Goal: Information Seeking & Learning: Learn about a topic

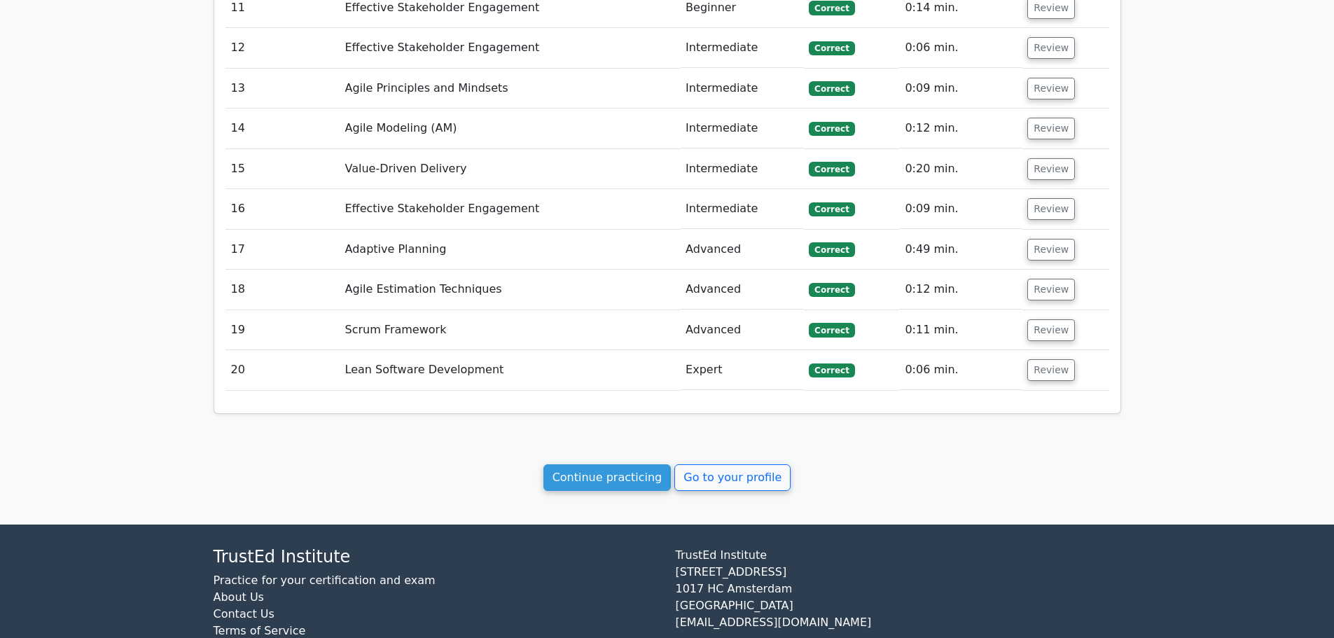
scroll to position [2957, 0]
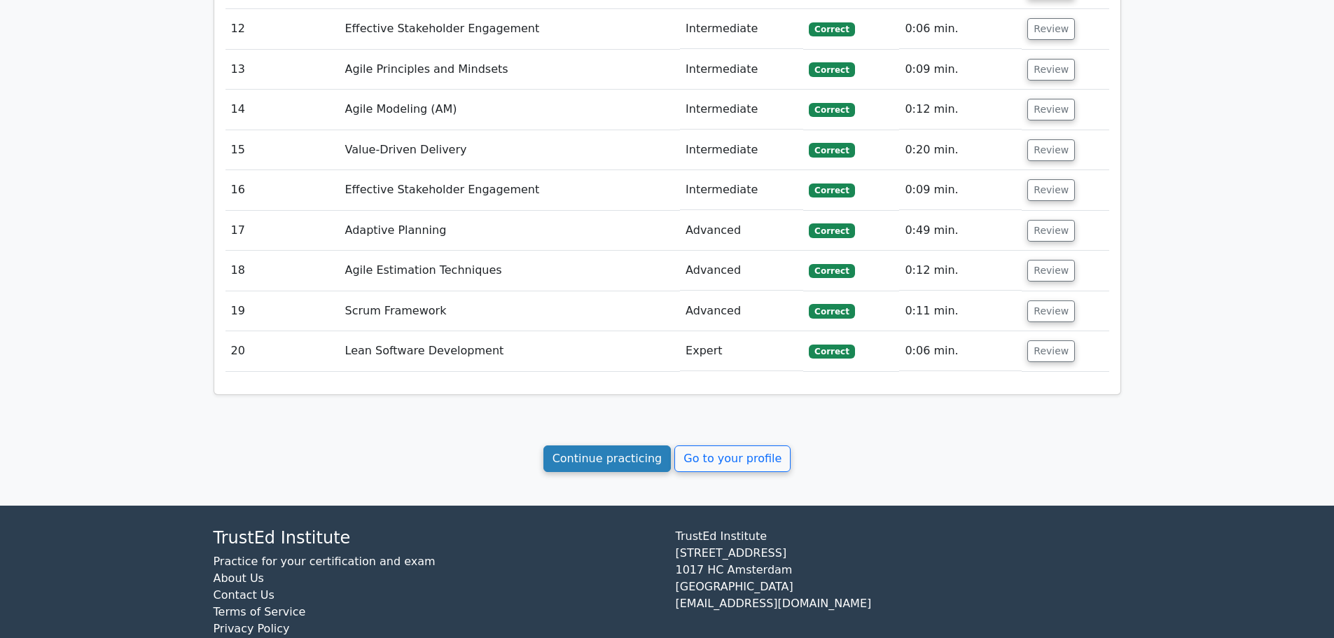
click at [614, 445] on link "Continue practicing" at bounding box center [608, 458] width 128 height 27
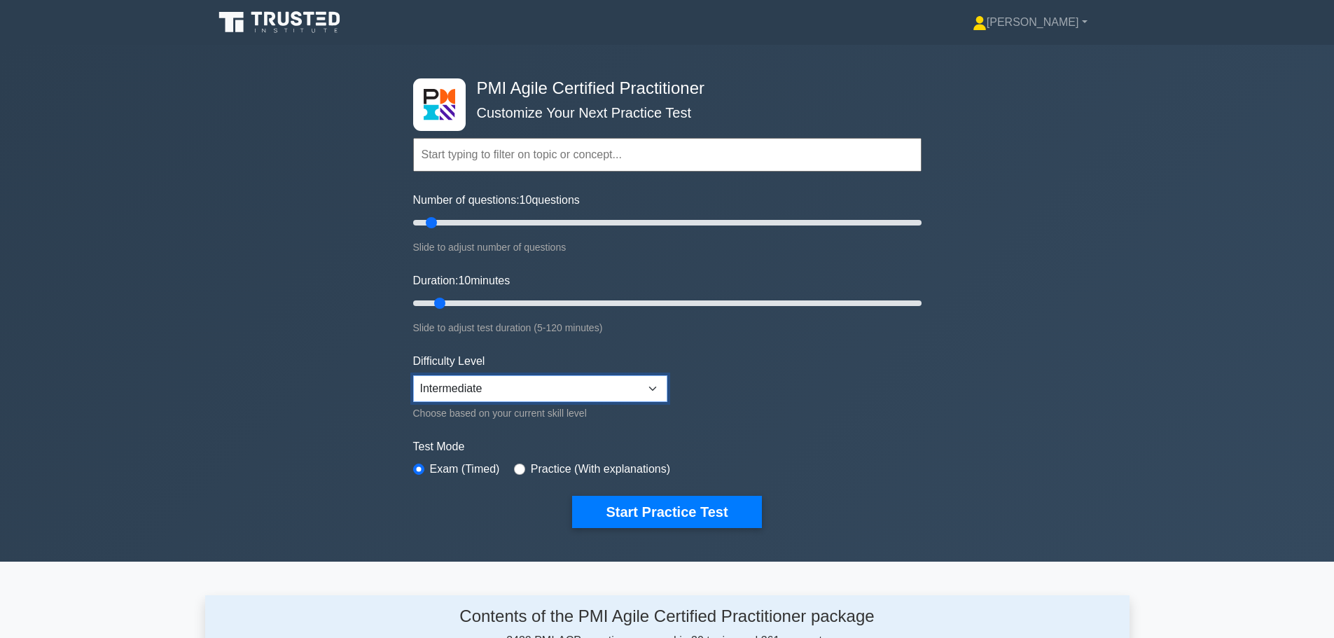
click at [649, 392] on select "Beginner Intermediate Expert" at bounding box center [540, 388] width 254 height 27
select select "expert"
click at [413, 375] on select "Beginner Intermediate Expert" at bounding box center [540, 388] width 254 height 27
click at [666, 507] on button "Start Practice Test" at bounding box center [666, 512] width 189 height 32
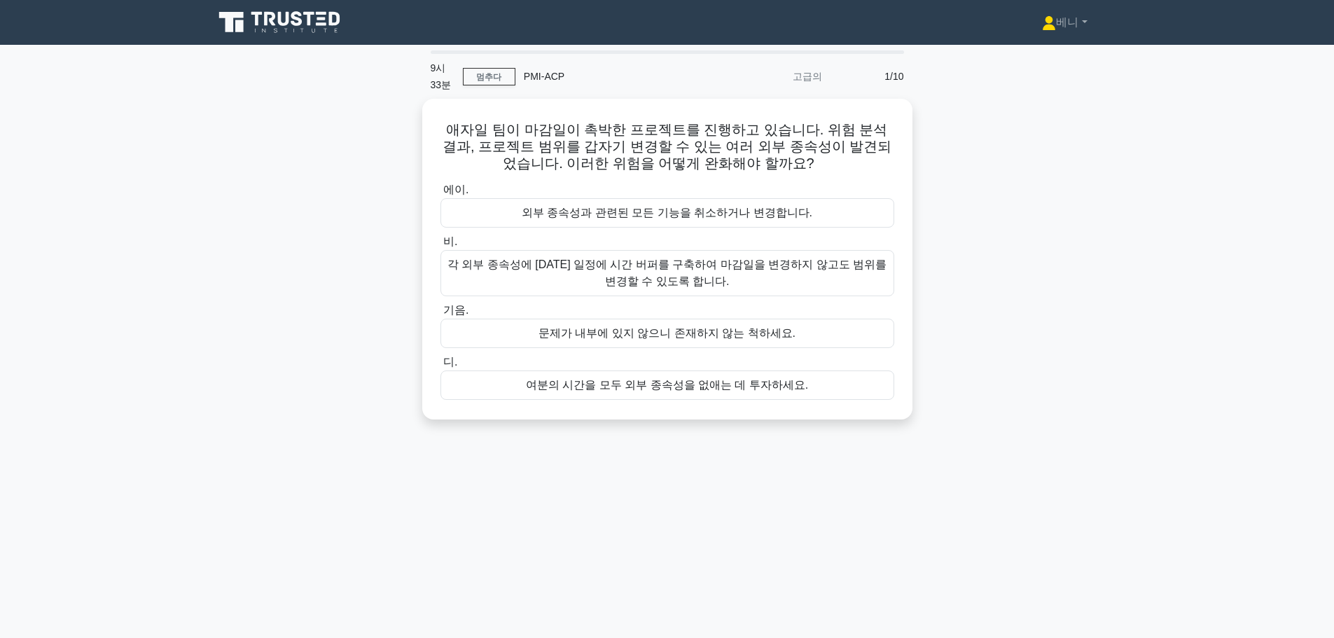
click at [1086, 230] on div "애자일 팀이 마감일이 촉박한 프로젝트를 진행하고 있습니다. 위험 분석 결과, 프로젝트 범위를 갑자기 변경할 수 있는 여러 외부 종속성이 발견되…" at bounding box center [667, 268] width 925 height 338
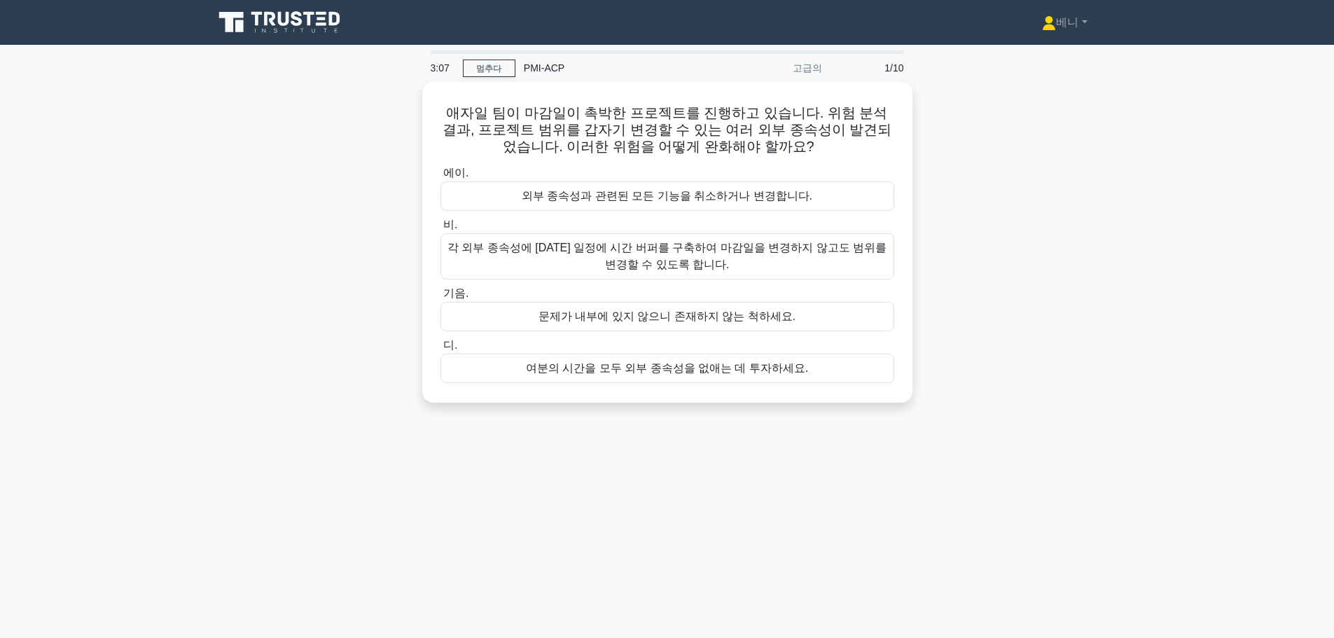
click at [1035, 325] on div "애자일 팀이 마감일이 촉박한 프로젝트를 진행하고 있습니다. 위험 분석 결과, 프로젝트 범위를 갑자기 변경할 수 있는 여러 외부 종속성이 발견되…" at bounding box center [667, 251] width 925 height 338
click at [785, 268] on font "각 외부 종속성에 대한 일정에 시간 버퍼를 구축하여 마감일을 변경하지 않고도 범위를 변경할 수 있도록 합니다." at bounding box center [667, 253] width 441 height 34
click at [441, 226] on input "비. 각 외부 종속성에 대한 일정에 시간 버퍼를 구축하여 마감일을 변경하지 않고도 범위를 변경할 수 있도록 합니다." at bounding box center [441, 221] width 0 height 9
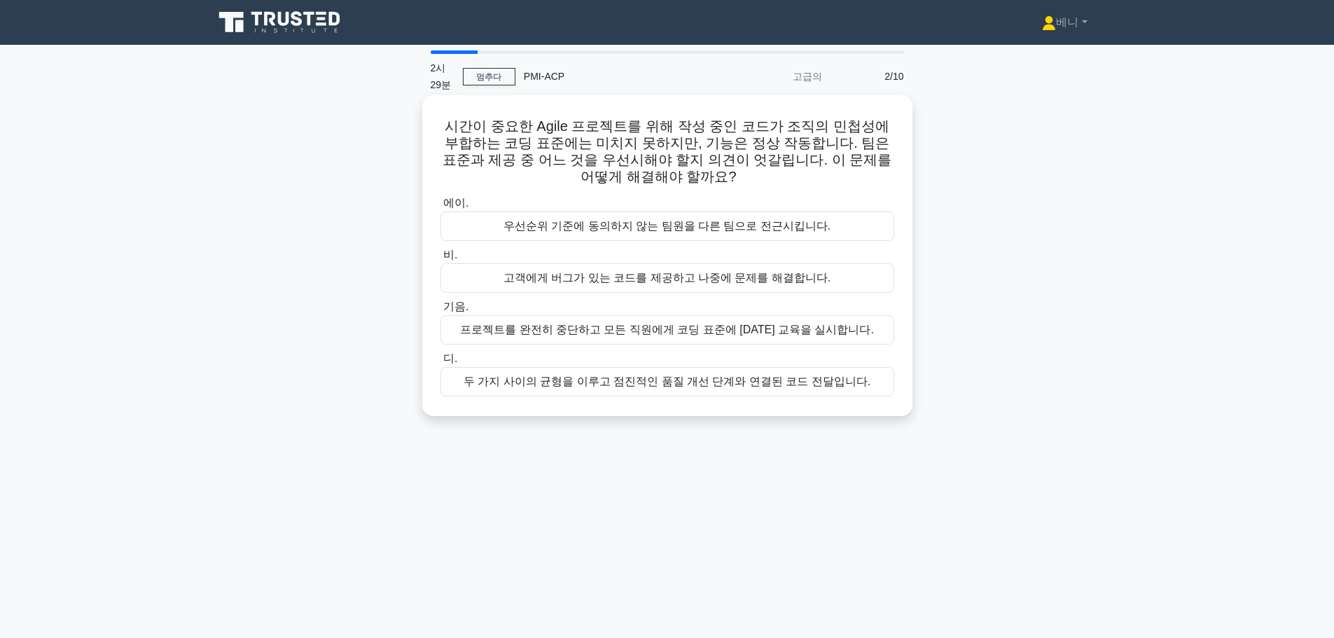
click at [690, 387] on font "두 가지 사이의 균형을 이루고 점진적인 품질 개선 단계와 연결된 코드 전달입니다." at bounding box center [667, 381] width 407 height 12
click at [441, 364] on input "디. 두 가지 사이의 균형을 이루고 점진적인 품질 개선 단계와 연결된 코드 전달입니다." at bounding box center [441, 358] width 0 height 9
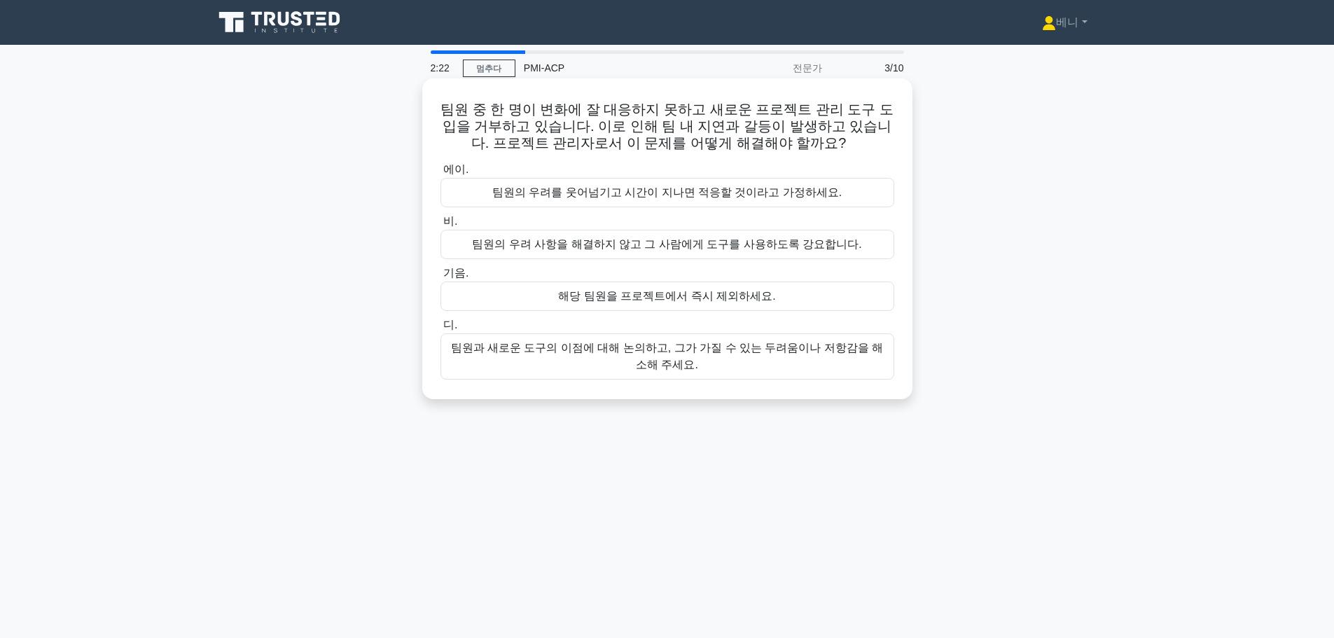
click at [735, 364] on font "팀원과 새로운 도구의 이점에 대해 논의하고, 그가 가질 수 있는 두려움이나 저항감을 해소해 주세요." at bounding box center [667, 357] width 441 height 34
click at [441, 330] on input "디. 팀원과 새로운 도구의 이점에 대해 논의하고, 그가 가질 수 있는 두려움이나 저항감을 해소해 주세요." at bounding box center [441, 325] width 0 height 9
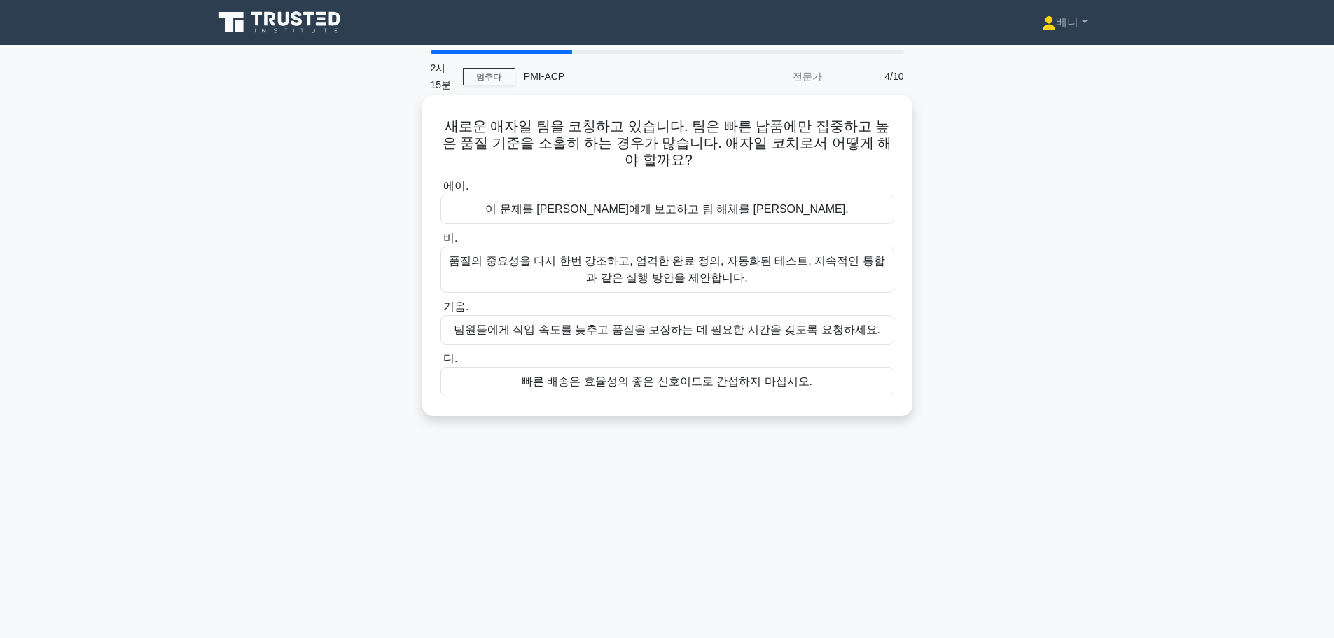
click at [612, 255] on font "품질의 중요성을 다시 한번 강조하고, 엄격한 완료 정의, 자동화된 테스트, 지속적인 통합과 같은 실행 방안을 제안합니다." at bounding box center [667, 269] width 436 height 29
click at [441, 240] on input "비. 품질의 중요성을 다시 한번 강조하고, 엄격한 완료 정의, 자동화된 테스트, 지속적인 통합과 같은 실행 방안을 제안합니다." at bounding box center [441, 238] width 0 height 9
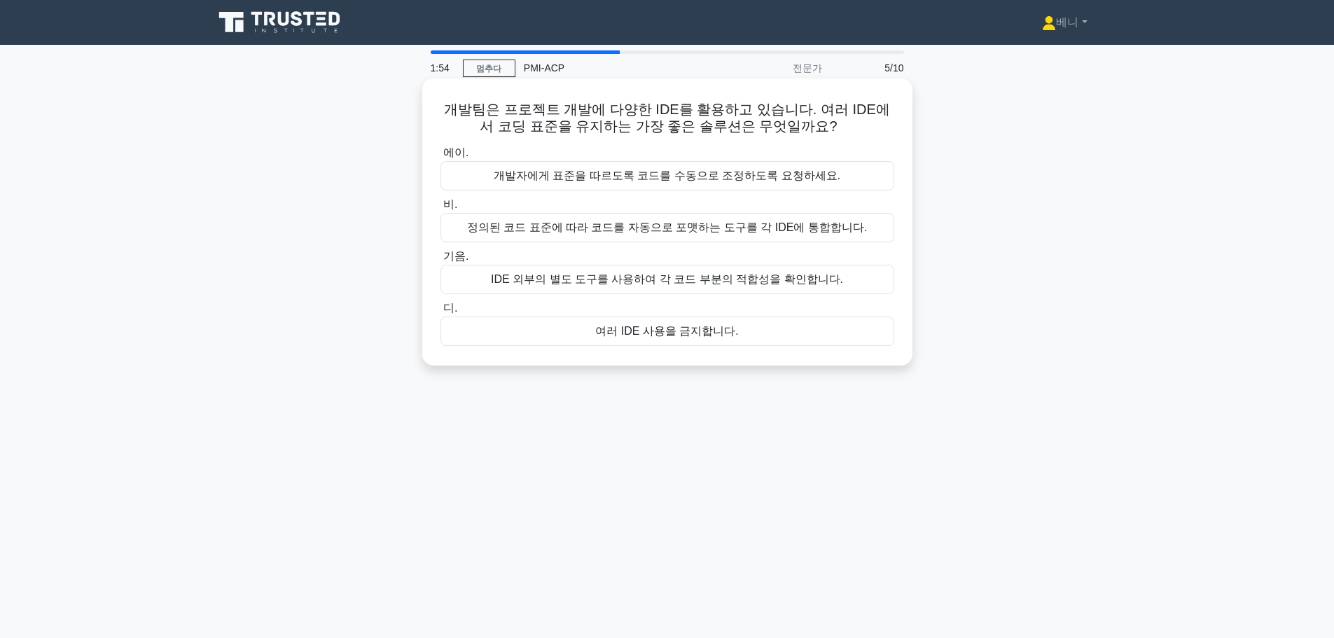
click at [670, 233] on font "정의된 코드 표준에 따라 코드를 자동으로 포맷하는 도구를 각 IDE에 통합합니다." at bounding box center [667, 227] width 401 height 12
click at [441, 209] on input "비. 정의된 코드 표준에 따라 코드를 자동으로 포맷하는 도구를 각 IDE에 통합합니다." at bounding box center [441, 204] width 0 height 9
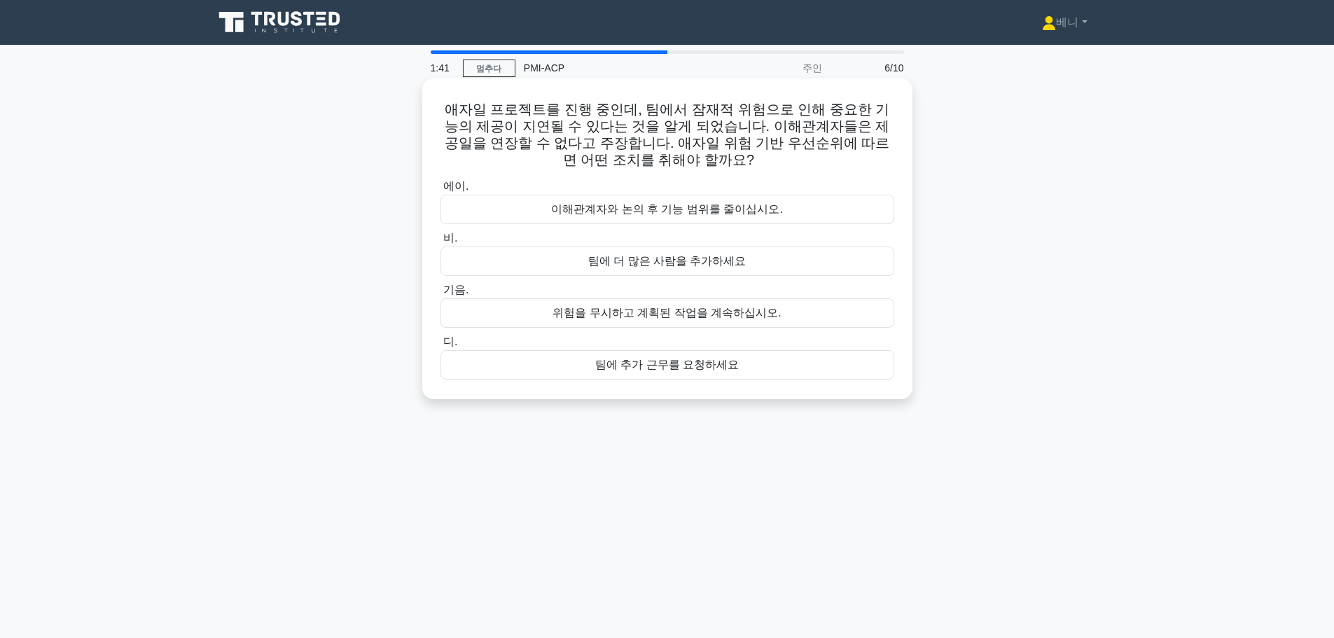
click at [766, 215] on font "이해관계자와 논의 후 기능 범위를 줄이십시오." at bounding box center [667, 209] width 232 height 12
click at [441, 191] on input "에이. 이해관계자와 논의 후 기능 범위를 줄이십시오." at bounding box center [441, 186] width 0 height 9
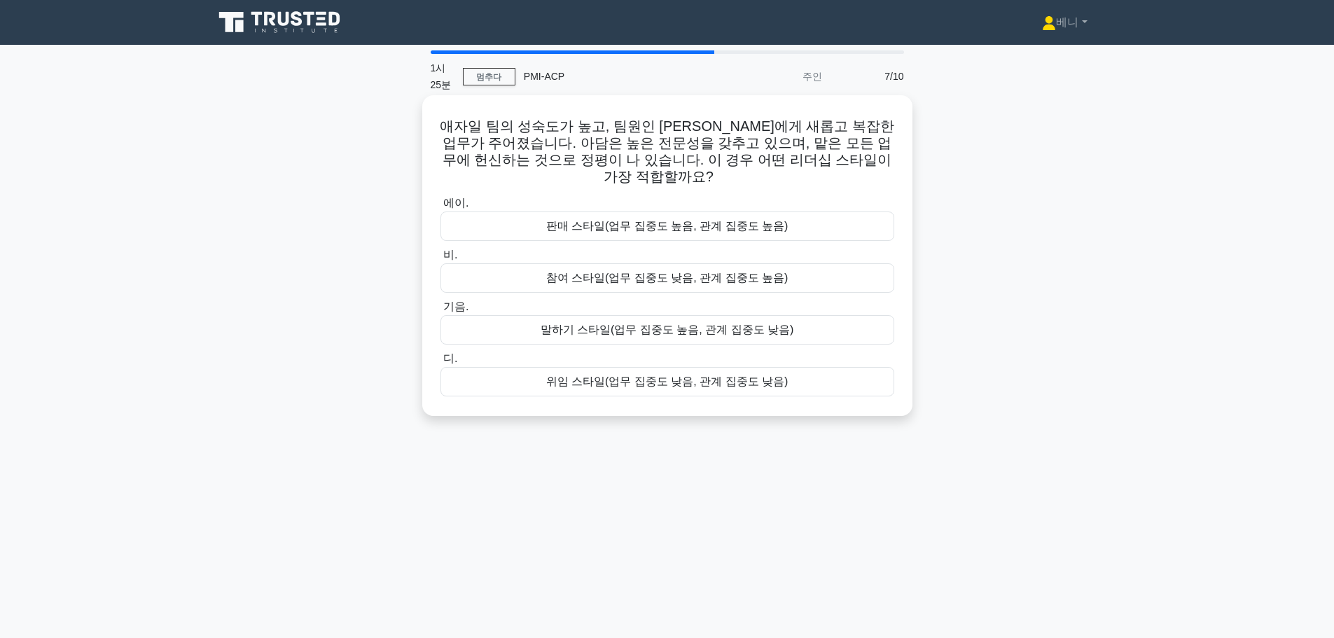
click at [787, 367] on div "위임 스타일(업무 집중도 낮음, 관계 집중도 낮음)" at bounding box center [668, 381] width 454 height 29
click at [441, 362] on input "디. 위임 스타일(업무 집중도 낮음, 관계 집중도 낮음)" at bounding box center [441, 358] width 0 height 9
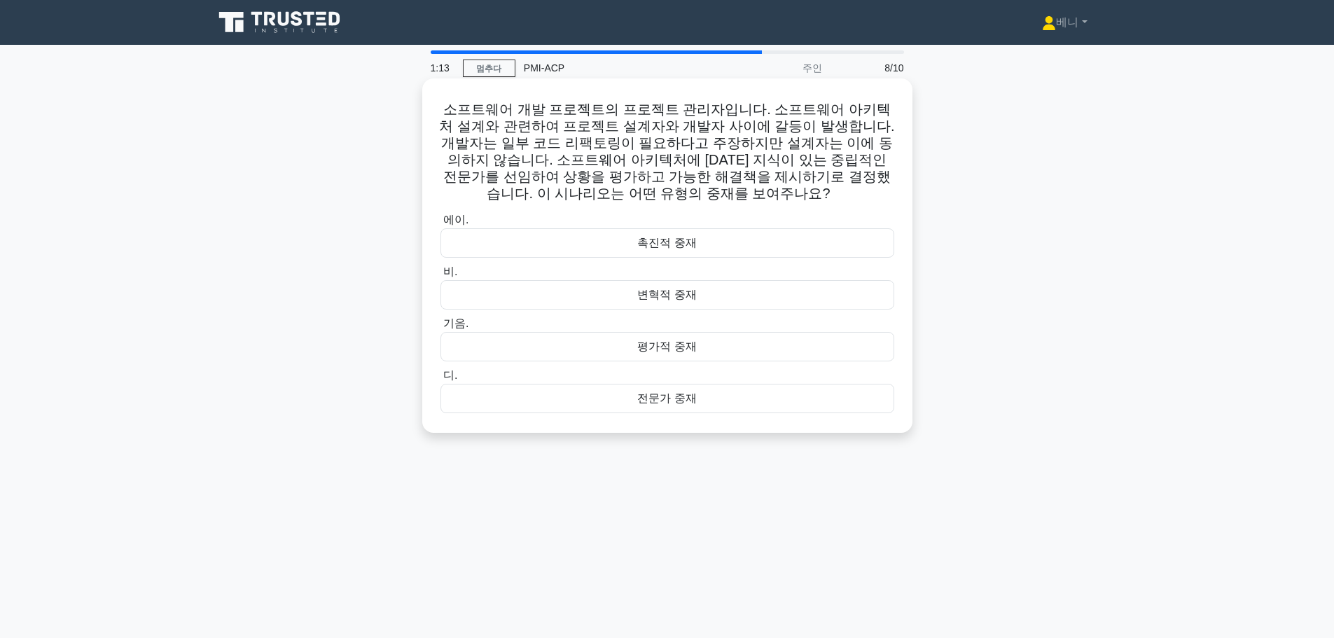
click at [726, 249] on div "촉진적 중재" at bounding box center [668, 242] width 454 height 29
click at [441, 225] on input "에이. 촉진적 중재" at bounding box center [441, 220] width 0 height 9
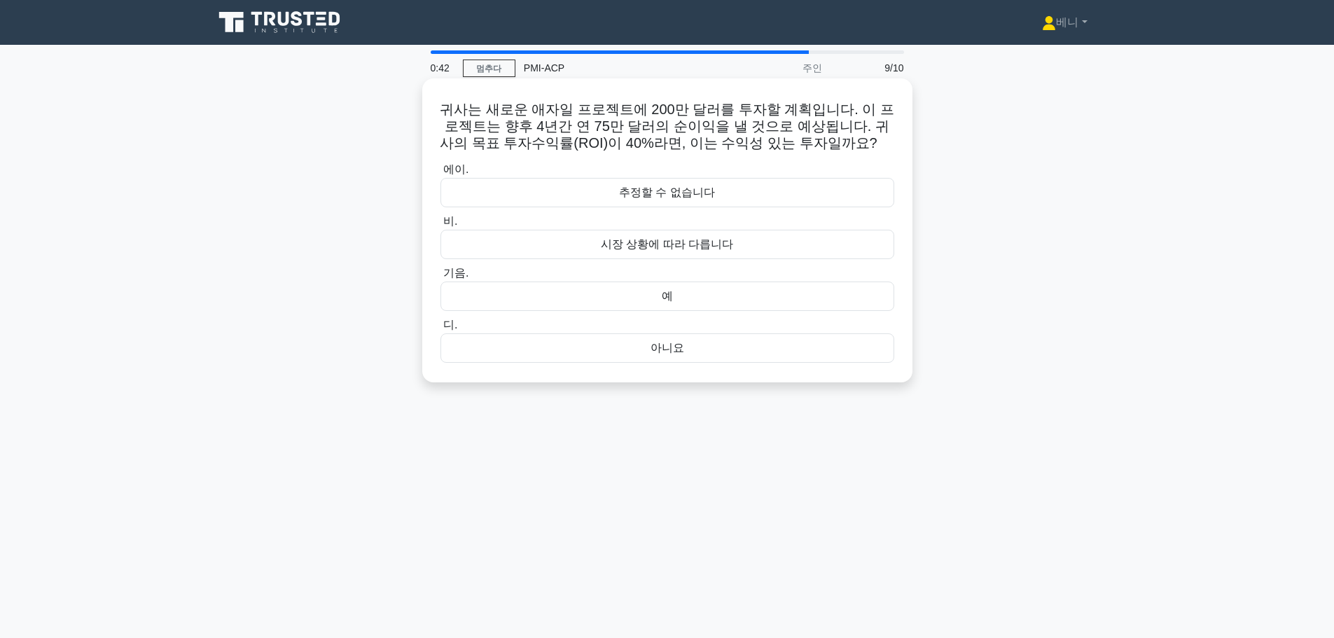
click at [676, 296] on div "예" at bounding box center [668, 296] width 454 height 29
click at [441, 278] on input "기음. 예" at bounding box center [441, 273] width 0 height 9
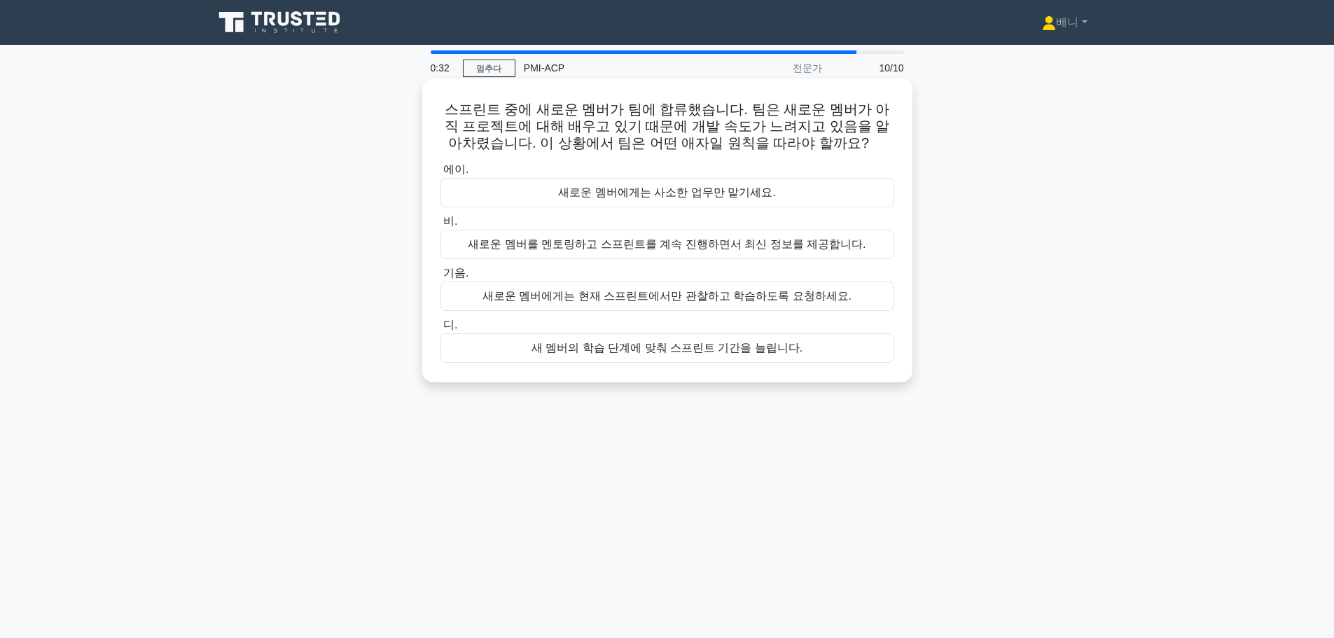
click at [696, 247] on font "새로운 멤버를 멘토링하고 스프린트를 계속 진행하면서 최신 정보를 제공합니다." at bounding box center [667, 244] width 398 height 12
click at [441, 226] on input "비. 새로운 멤버를 멘토링하고 스프린트를 계속 진행하면서 최신 정보를 제공합니다." at bounding box center [441, 221] width 0 height 9
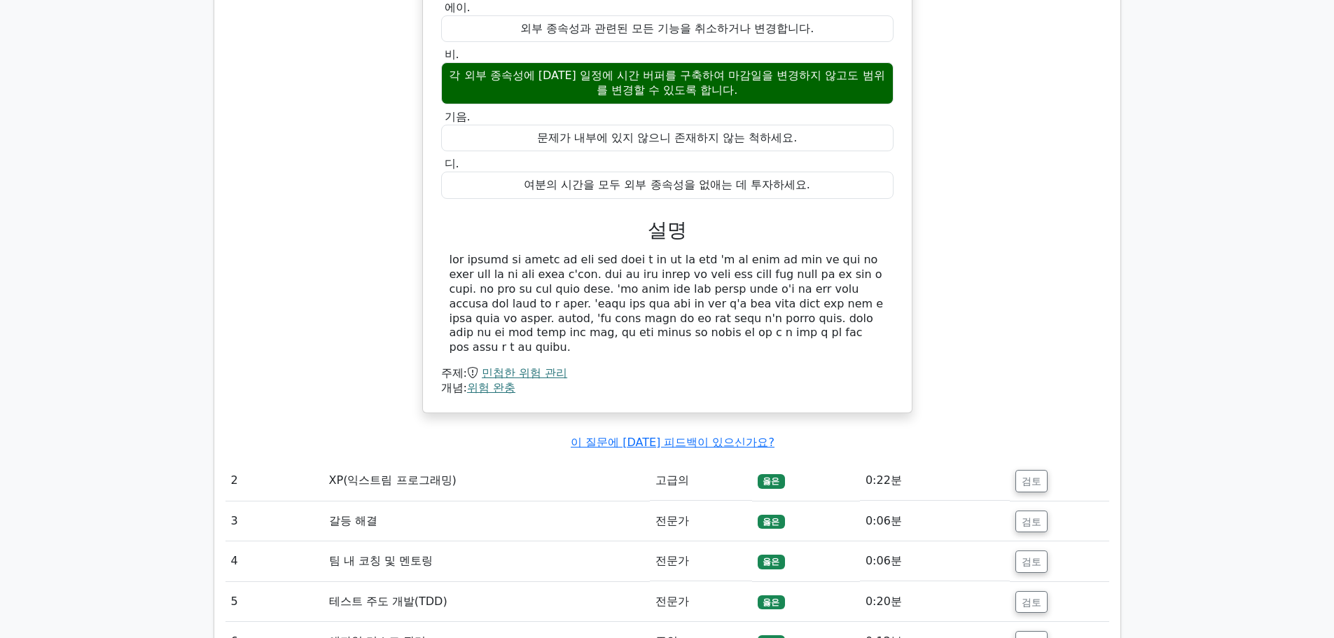
scroll to position [1261, 0]
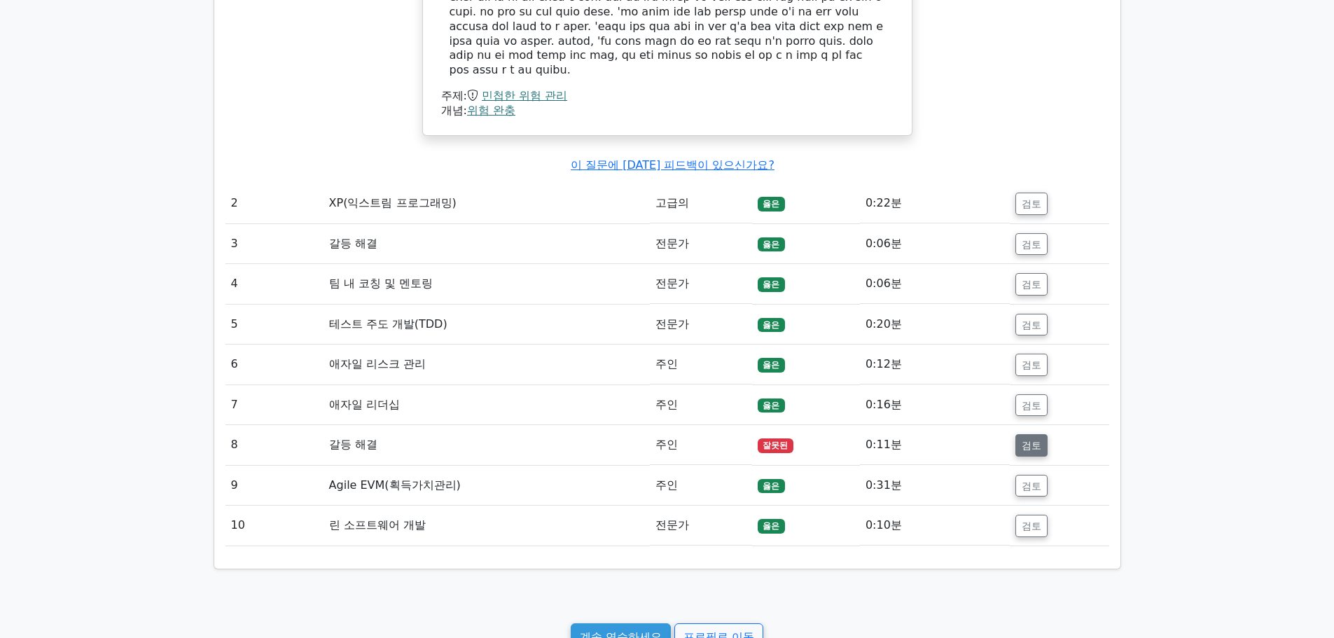
click at [1030, 451] on font "검토" at bounding box center [1032, 445] width 20 height 11
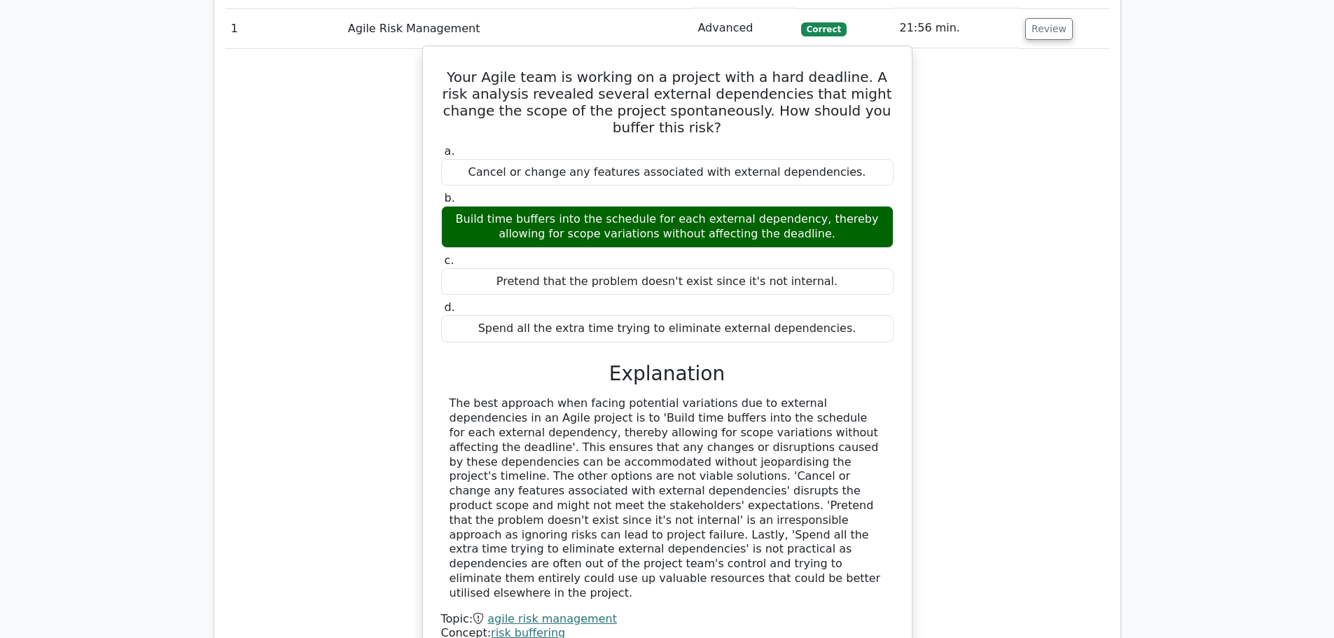
scroll to position [841, 0]
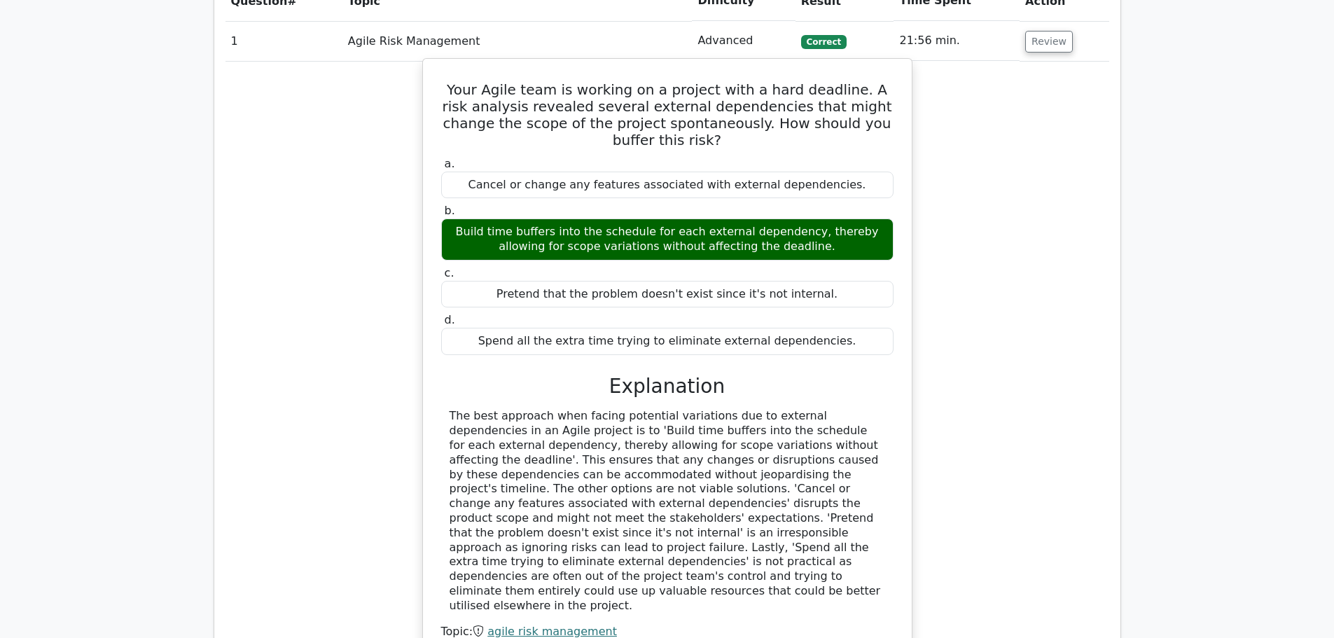
click at [448, 85] on h5 "Your Agile team is working on a project with a hard deadline. A risk analysis r…" at bounding box center [667, 114] width 455 height 67
click at [450, 85] on h5 "Your Agile team is working on a project with a hard deadline. A risk analysis r…" at bounding box center [667, 114] width 455 height 67
click at [455, 92] on h5 "Your Agile team is working on a project with a hard deadline. A risk analysis r…" at bounding box center [667, 114] width 455 height 67
drag, startPoint x: 451, startPoint y: 88, endPoint x: 580, endPoint y: 576, distance: 505.6
click at [580, 576] on div "Your Agile team is working on a project with a hard deadline. A risk analysis r…" at bounding box center [668, 364] width 478 height 601
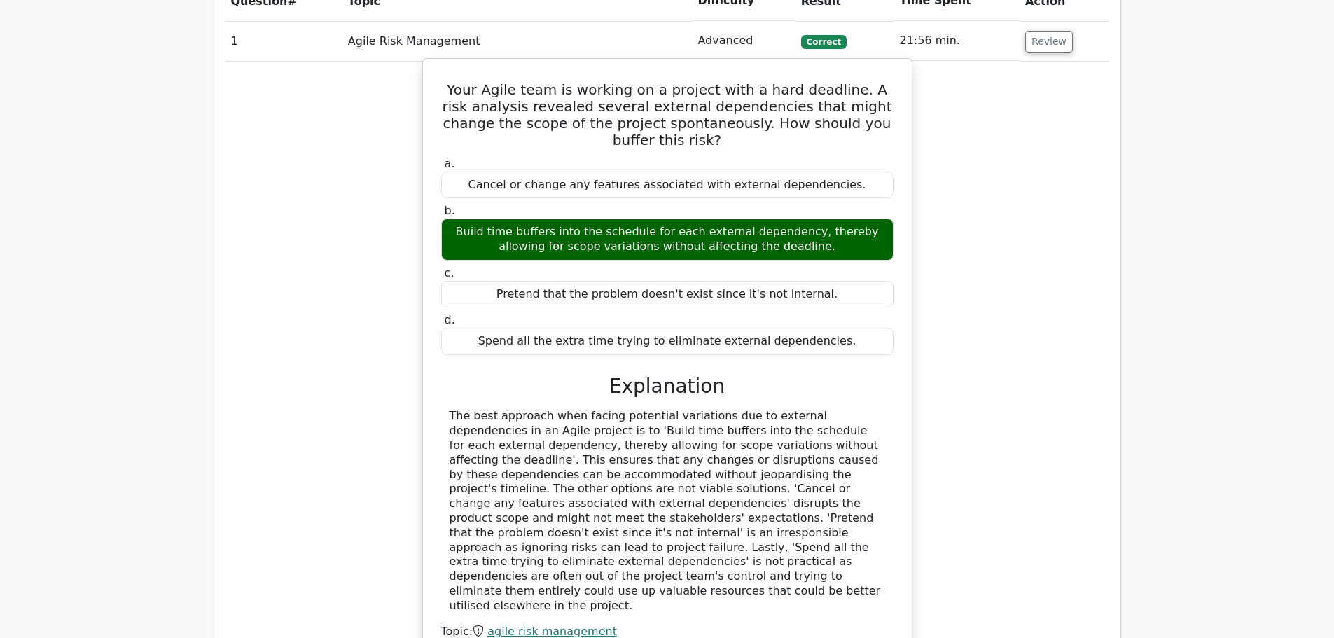
copy div "Your Agile team is working on a project with a hard deadline. A risk analysis r…"
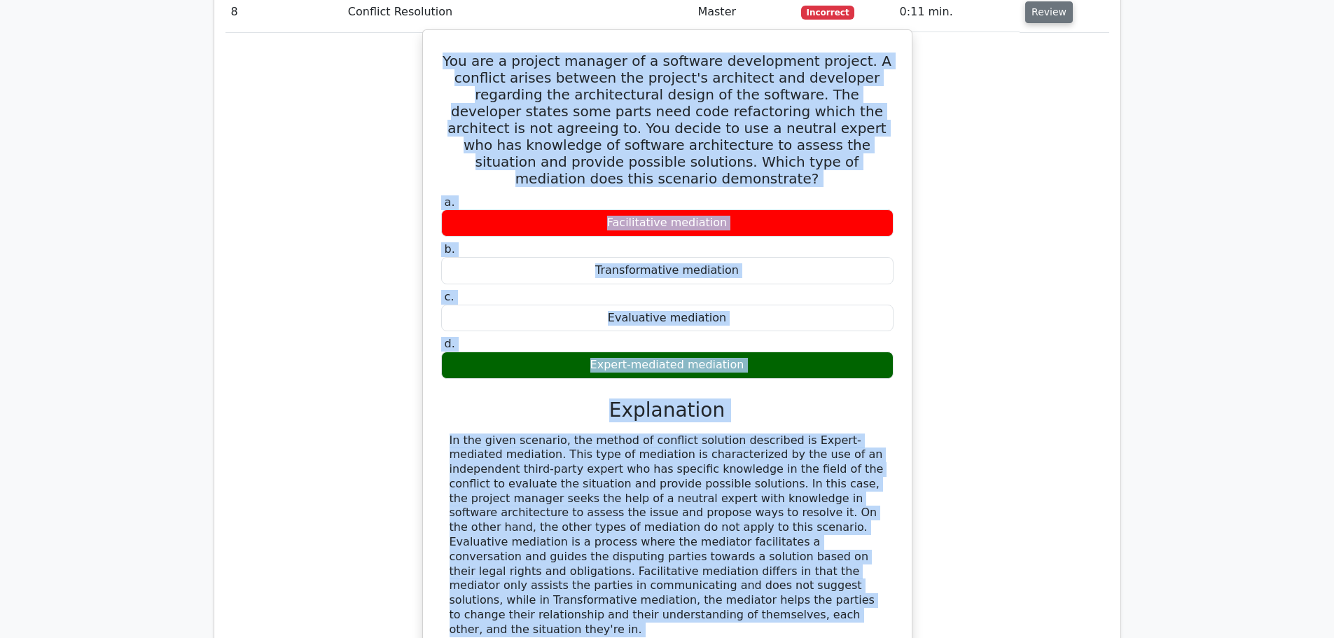
scroll to position [1879, 0]
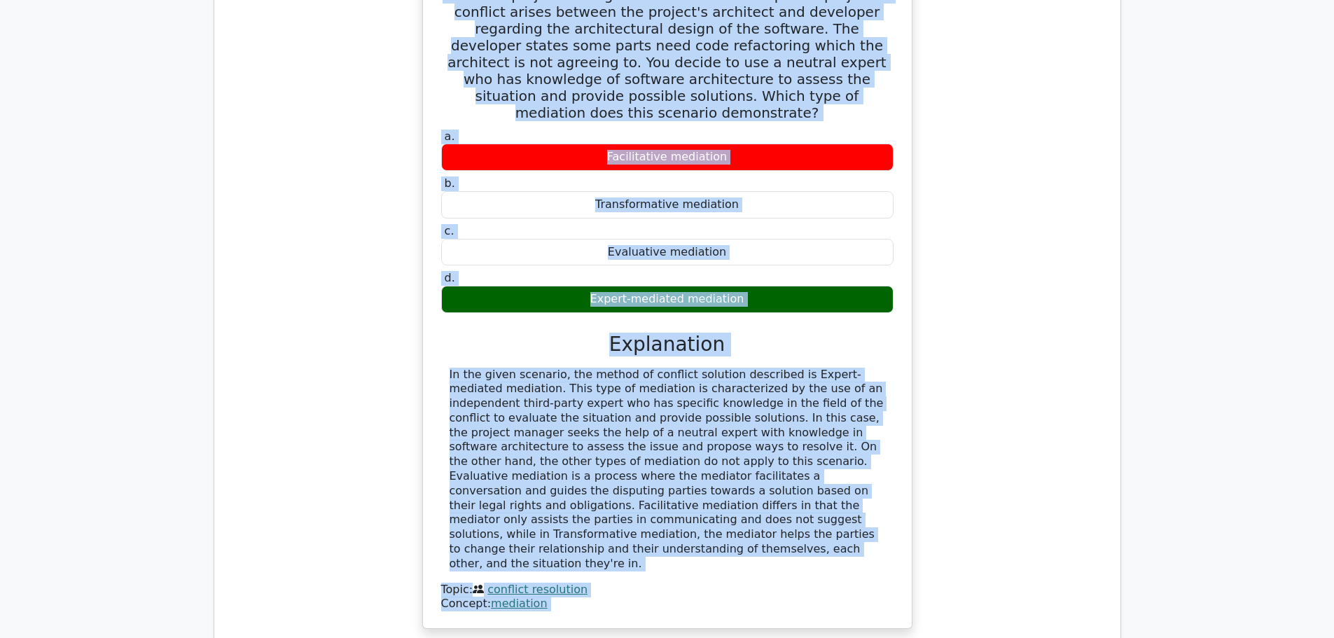
drag, startPoint x: 457, startPoint y: 230, endPoint x: 588, endPoint y: 496, distance: 297.0
click at [588, 496] on div "You are a project manager of a software development project. A conflict arises …" at bounding box center [668, 297] width 478 height 654
copy div "You are a project manager of a software development project. A conflict arises …"
click at [732, 429] on div at bounding box center [668, 470] width 436 height 204
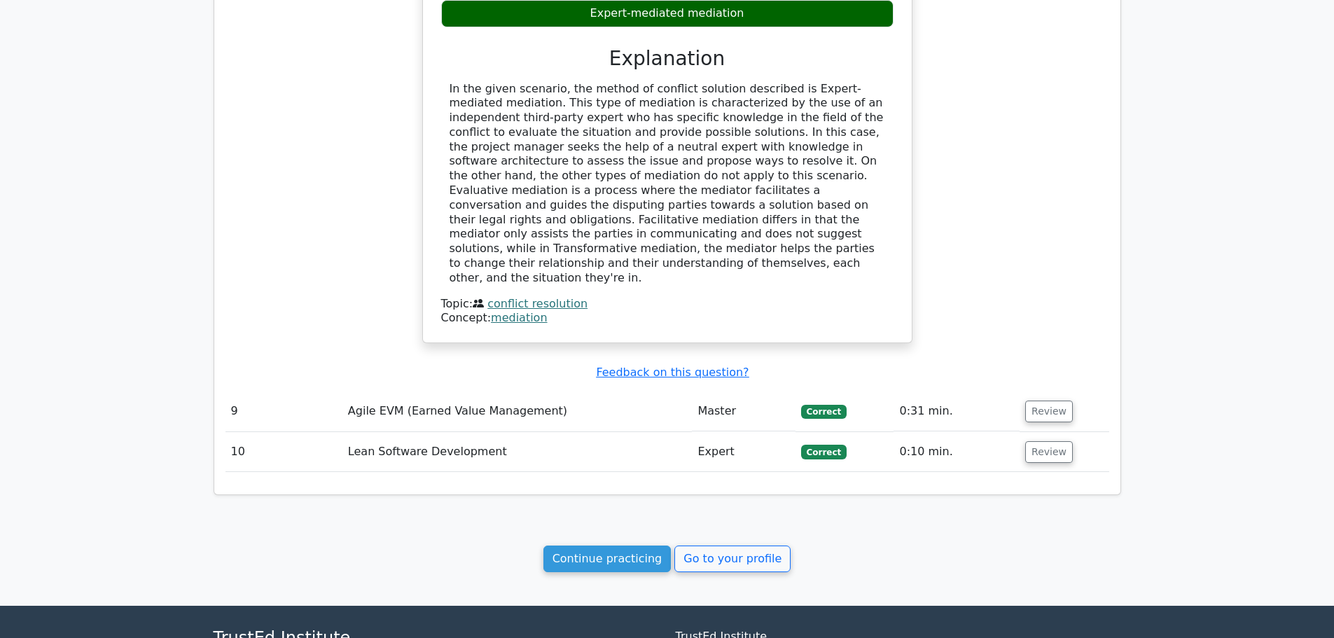
scroll to position [2253, 0]
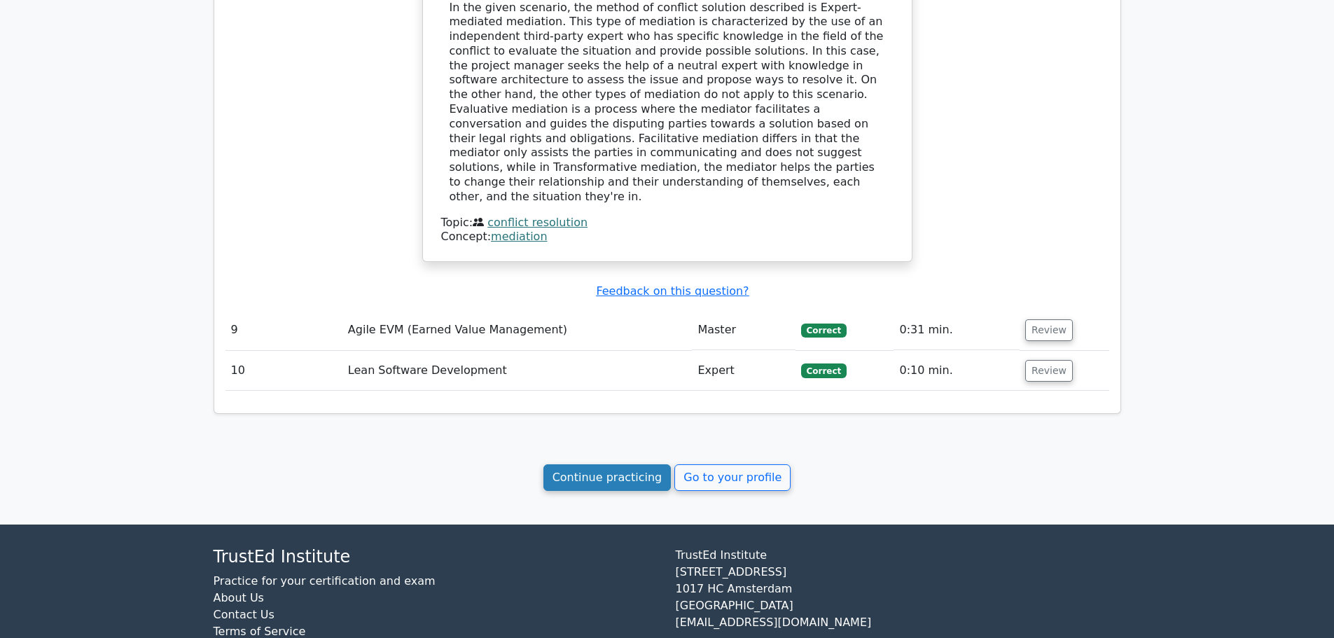
click at [595, 464] on link "Continue practicing" at bounding box center [608, 477] width 128 height 27
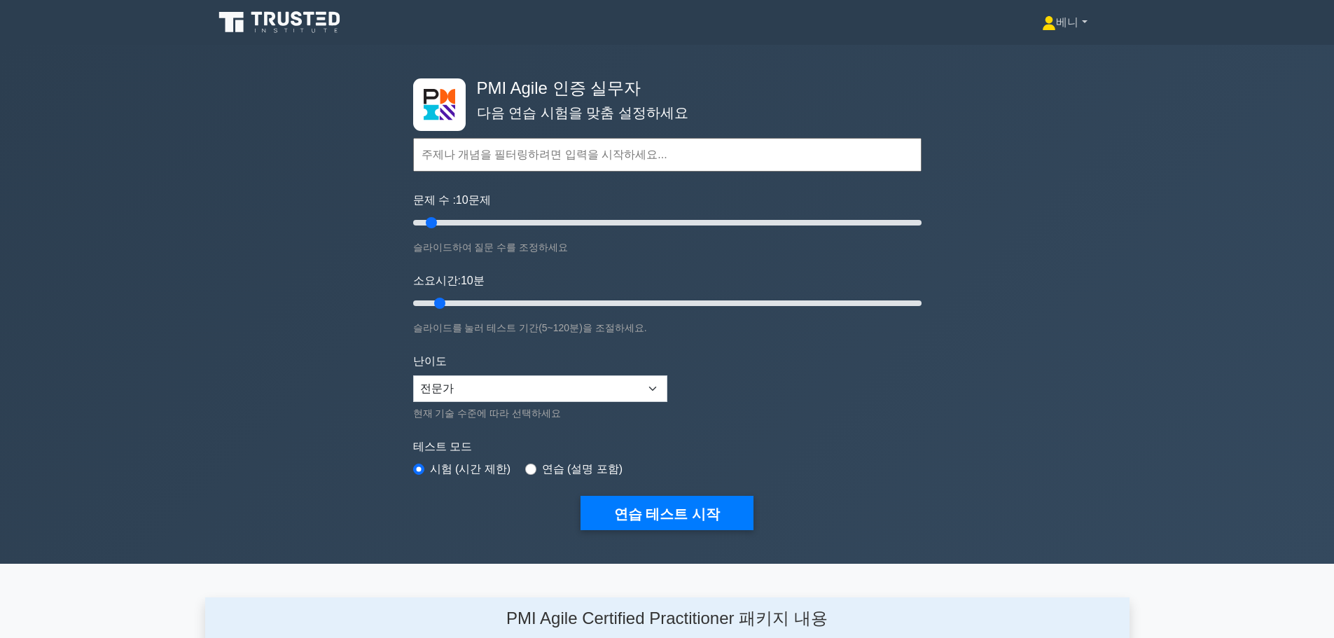
click at [1065, 22] on font "베니" at bounding box center [1067, 22] width 22 height 12
click at [1023, 80] on font "설정" at bounding box center [1032, 77] width 22 height 12
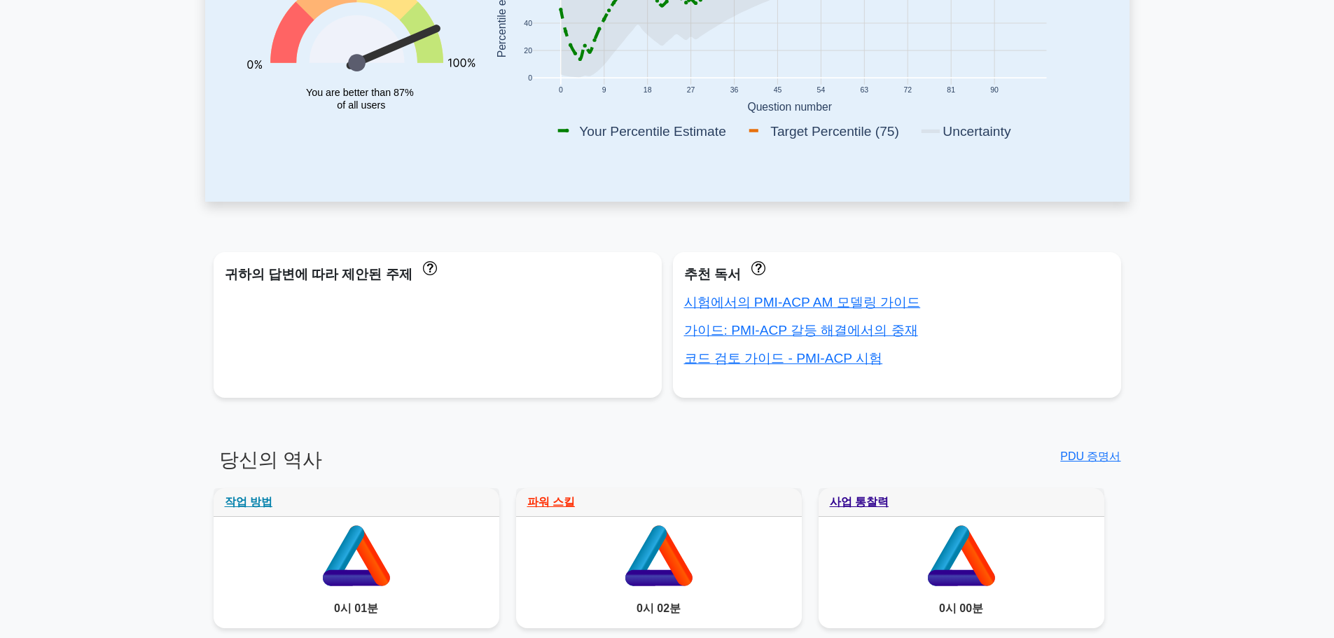
scroll to position [350, 0]
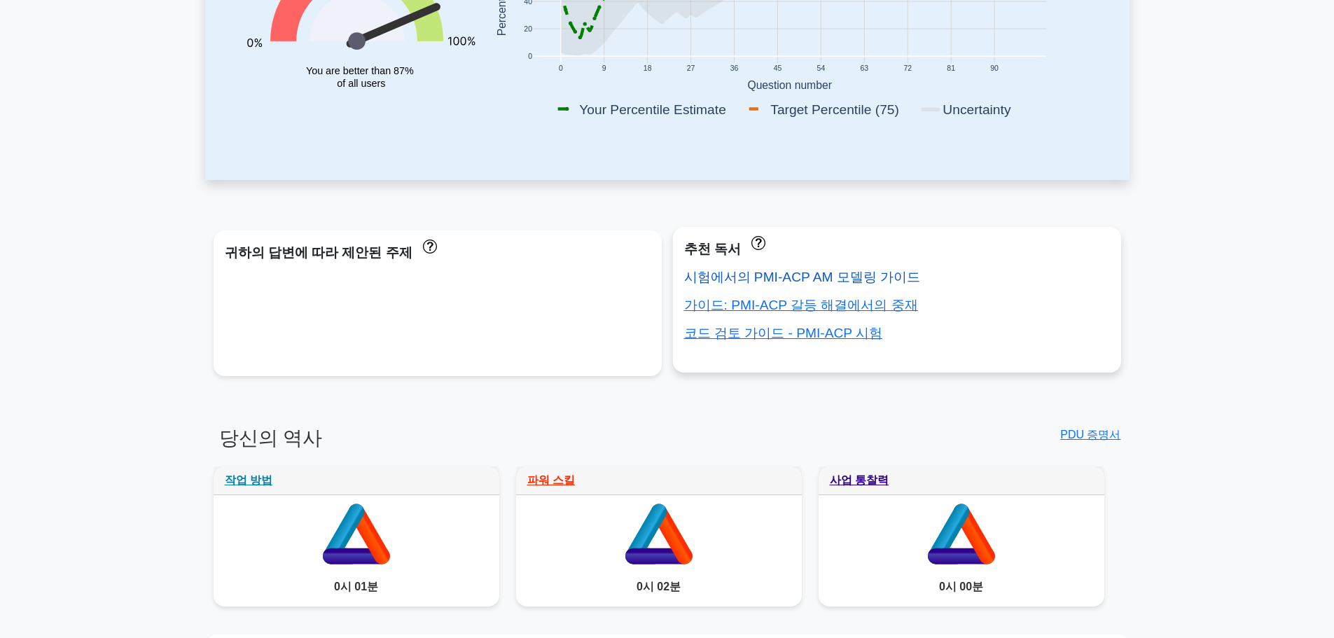
click at [819, 280] on font "시험에서의 PMI-ACP AM 모델링 가이드" at bounding box center [802, 277] width 237 height 15
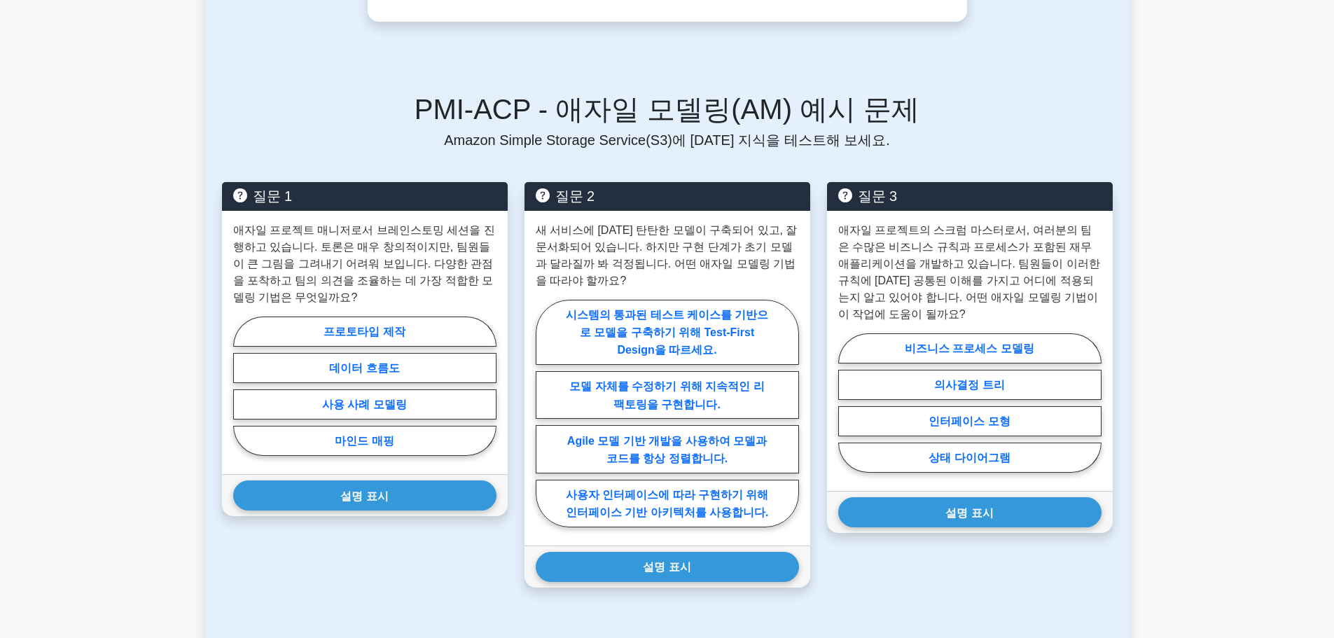
scroll to position [911, 0]
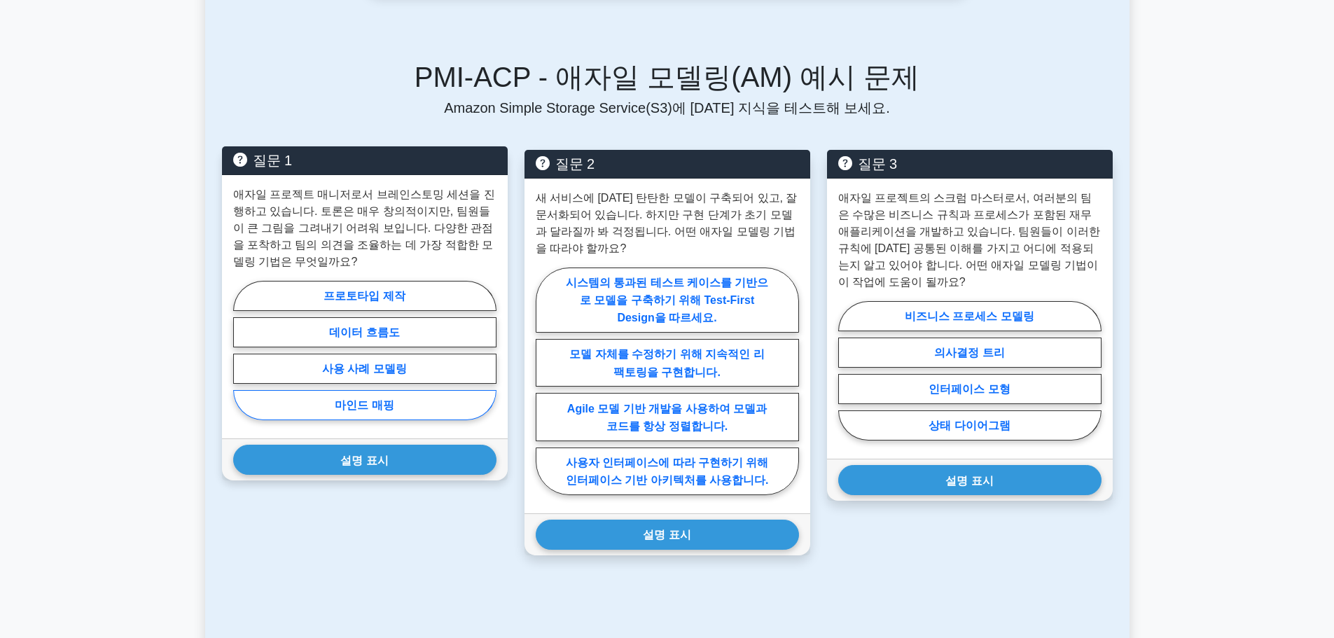
click at [367, 399] on font "마인드 매핑" at bounding box center [364, 405] width 59 height 12
click at [242, 359] on input "마인드 매핑" at bounding box center [237, 354] width 9 height 9
radio input "true"
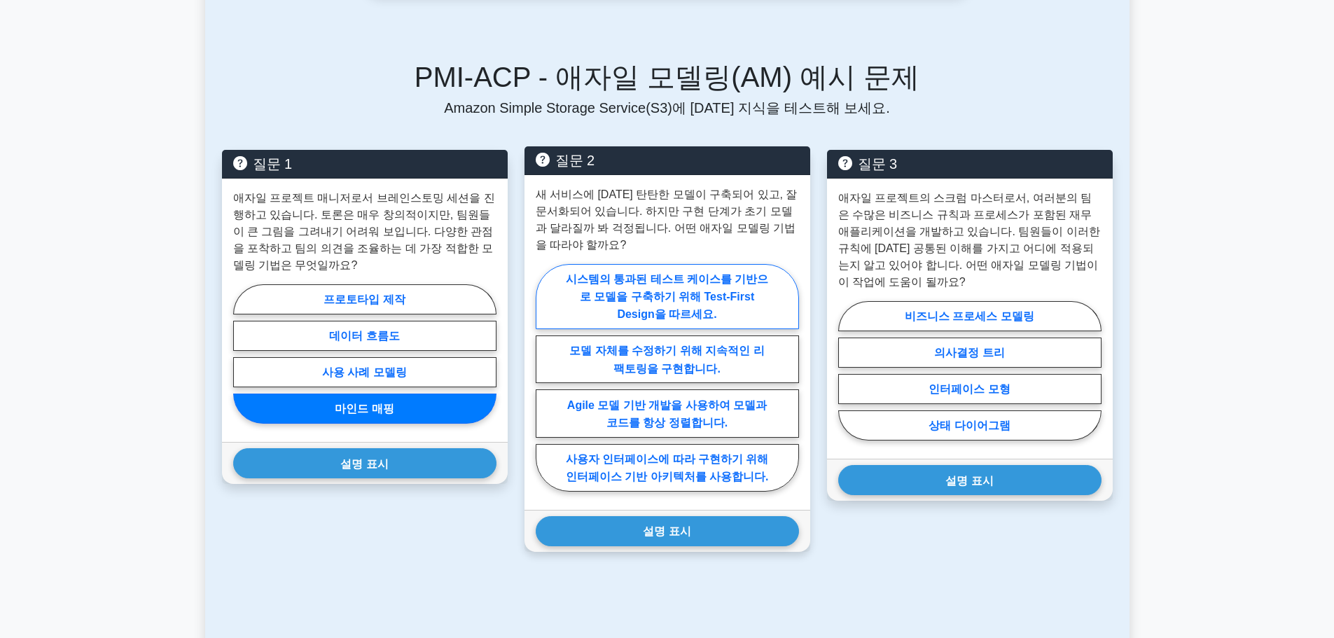
click at [658, 282] on font "시스템의 통과된 테스트 케이스를 기반으로 모델을 구축하기 위해 Test-First Design을 따르세요." at bounding box center [667, 296] width 203 height 47
click at [545, 377] on input "시스템의 통과된 테스트 케이스를 기반으로 모델을 구축하기 위해 Test-First Design을 따르세요." at bounding box center [540, 381] width 9 height 9
radio input "true"
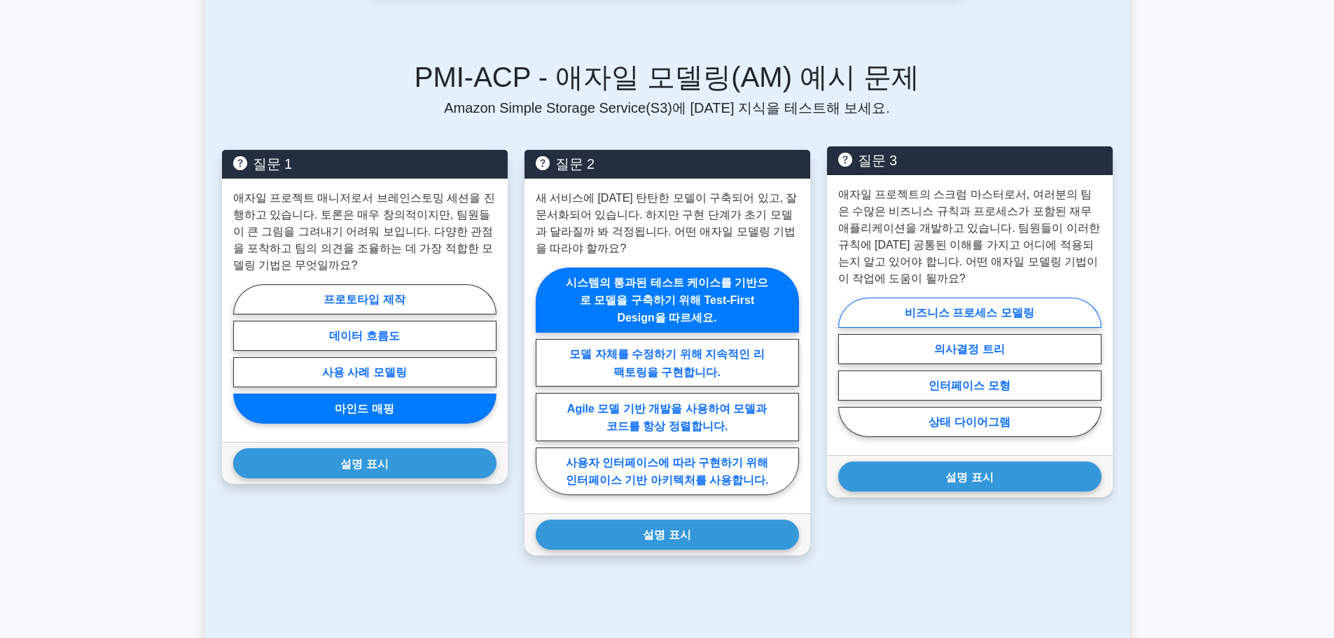
click at [981, 307] on font "비즈니스 프로세스 모델링" at bounding box center [970, 313] width 130 height 12
click at [848, 366] on input "비즈니스 프로세스 모델링" at bounding box center [842, 370] width 9 height 9
radio input "true"
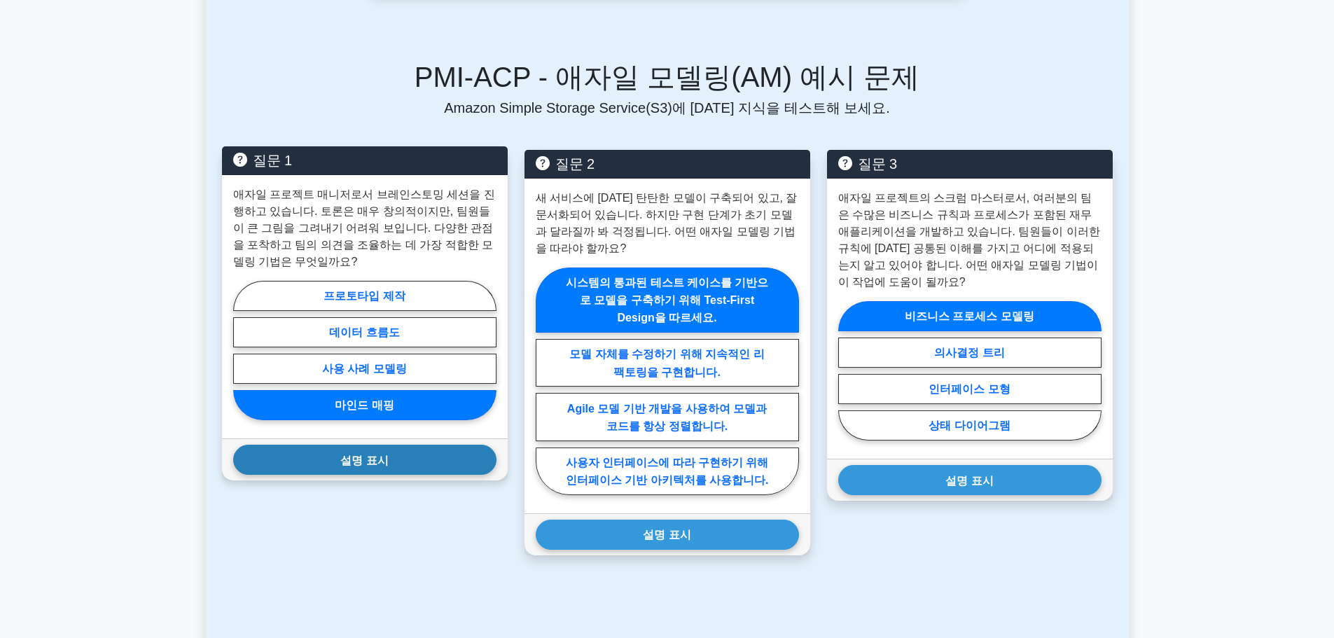
click at [352, 463] on font "설명 표시" at bounding box center [364, 460] width 48 height 12
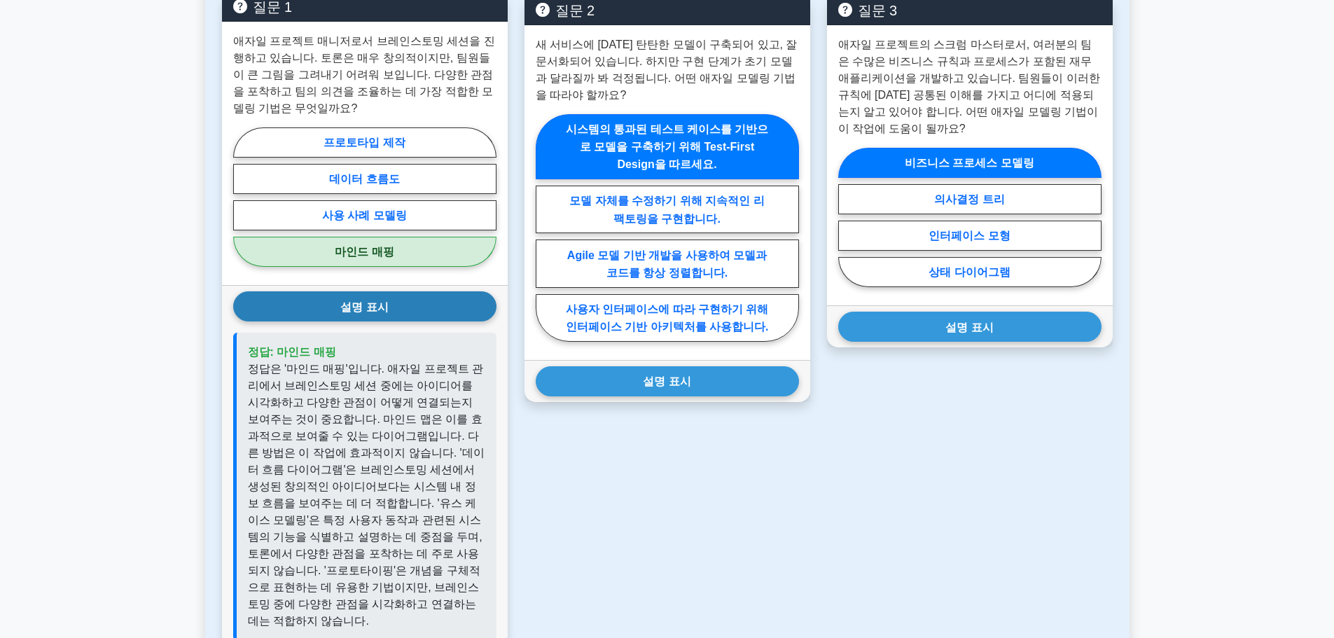
scroll to position [1121, 0]
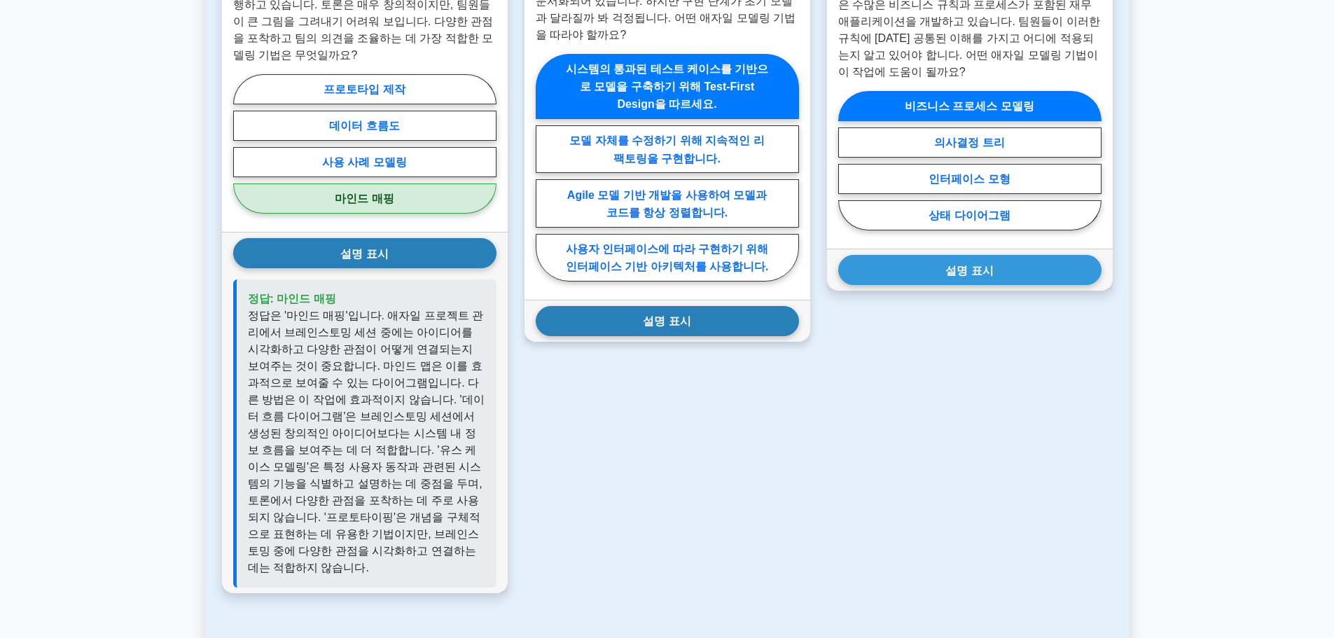
click at [683, 325] on font "설명 표시" at bounding box center [667, 321] width 48 height 12
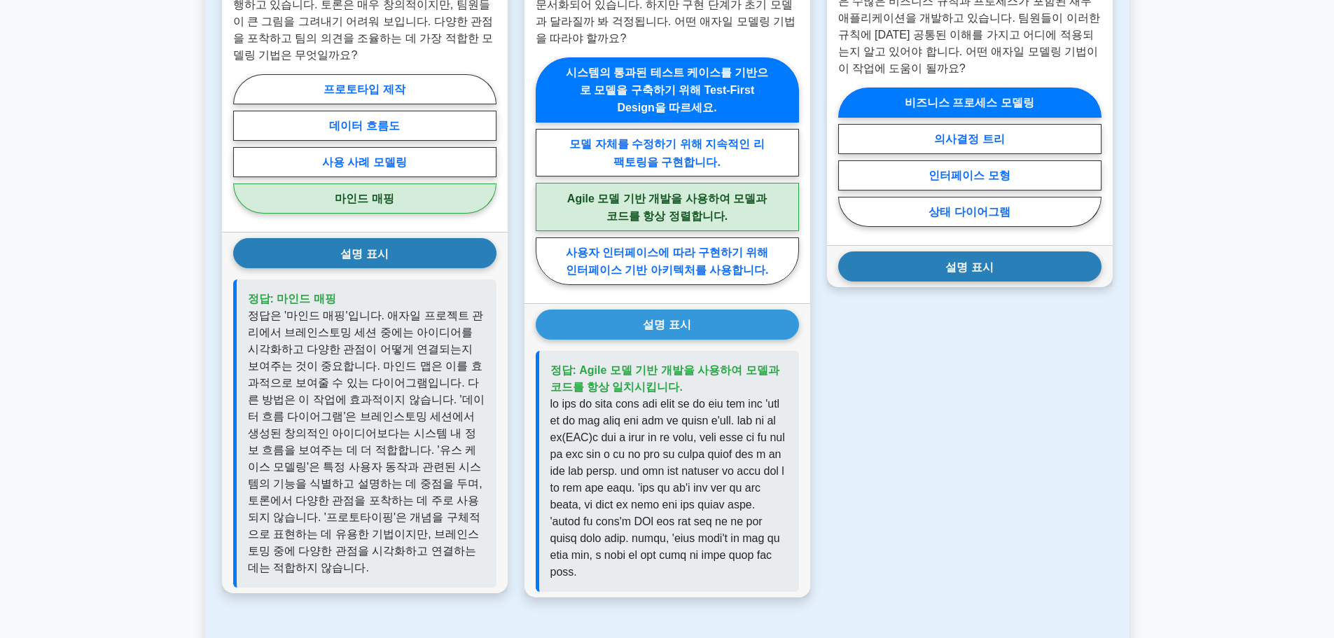
click at [966, 265] on font "설명 표시" at bounding box center [970, 267] width 48 height 12
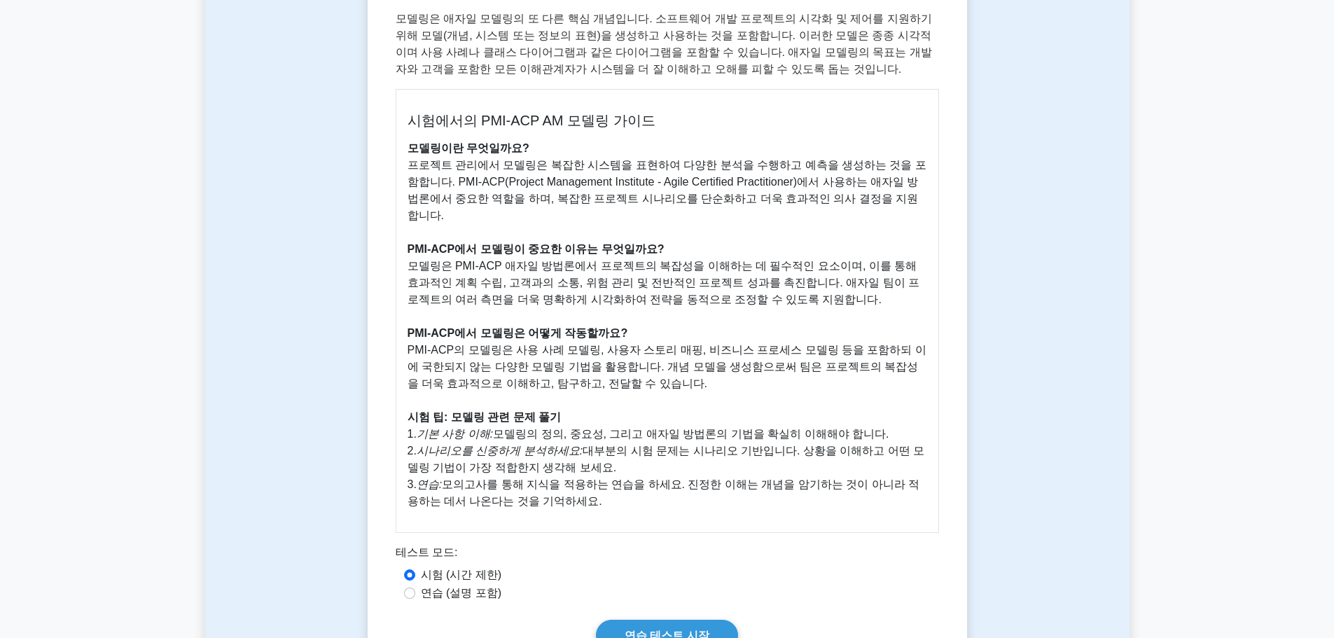
scroll to position [70, 0]
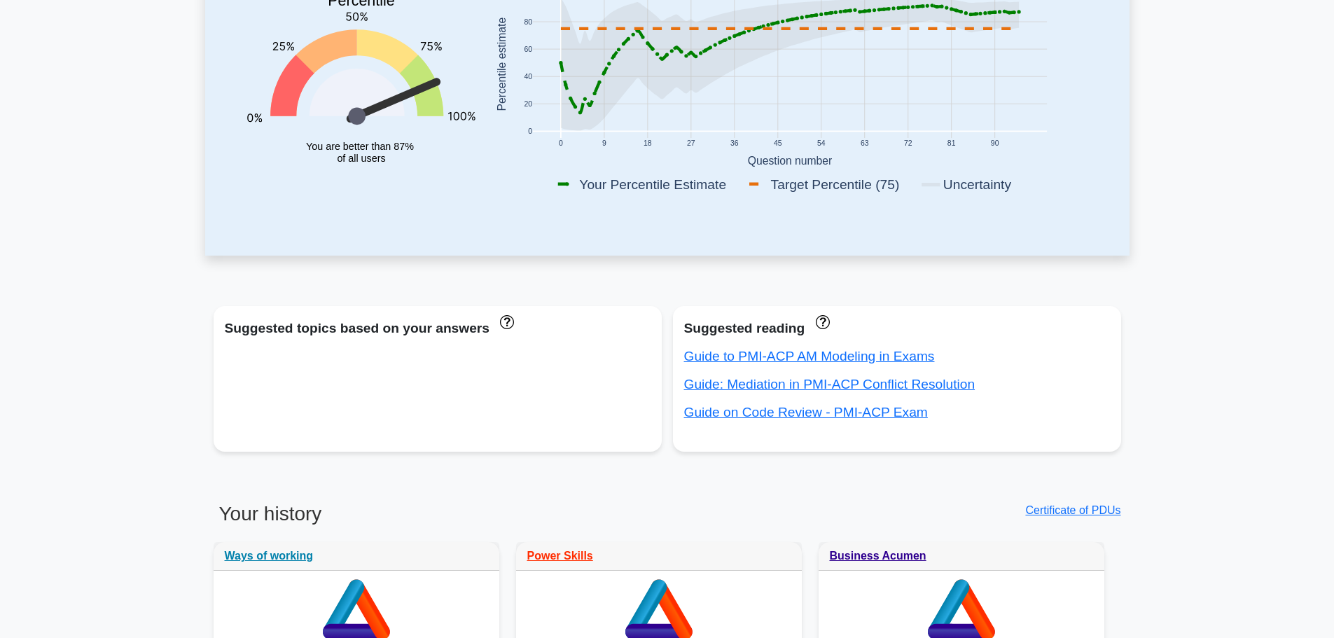
scroll to position [292, 0]
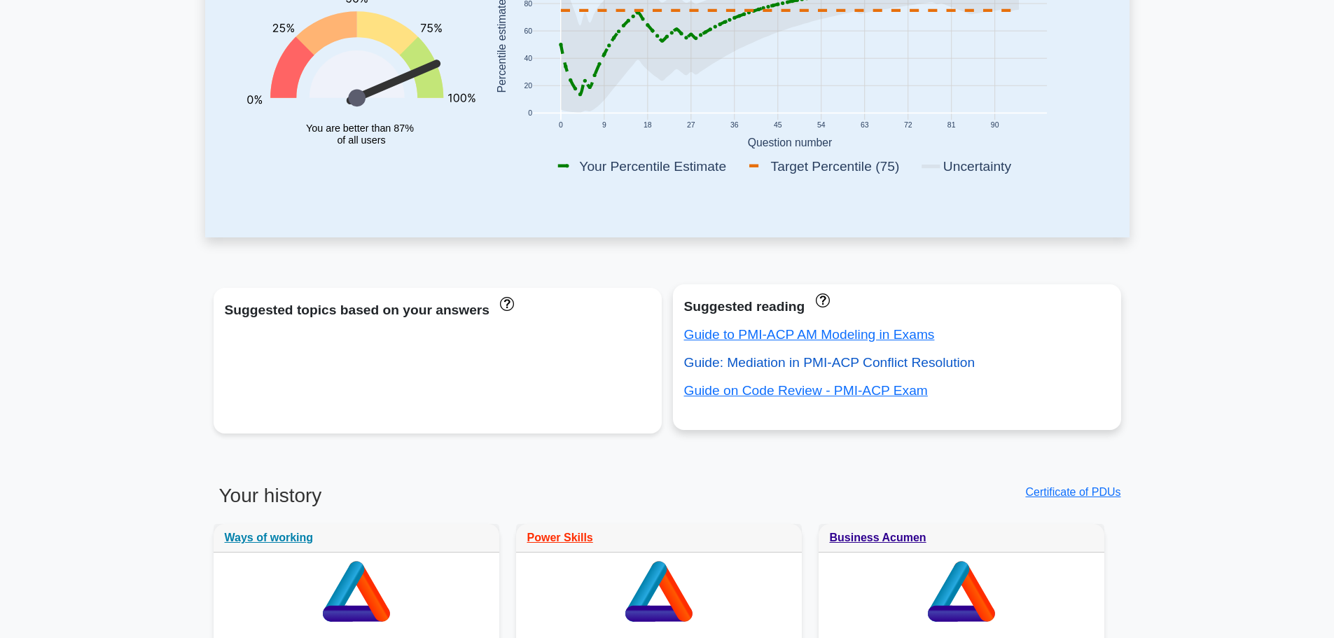
click at [834, 365] on link "Guide: Mediation in PMI-ACP Conflict Resolution" at bounding box center [829, 362] width 291 height 15
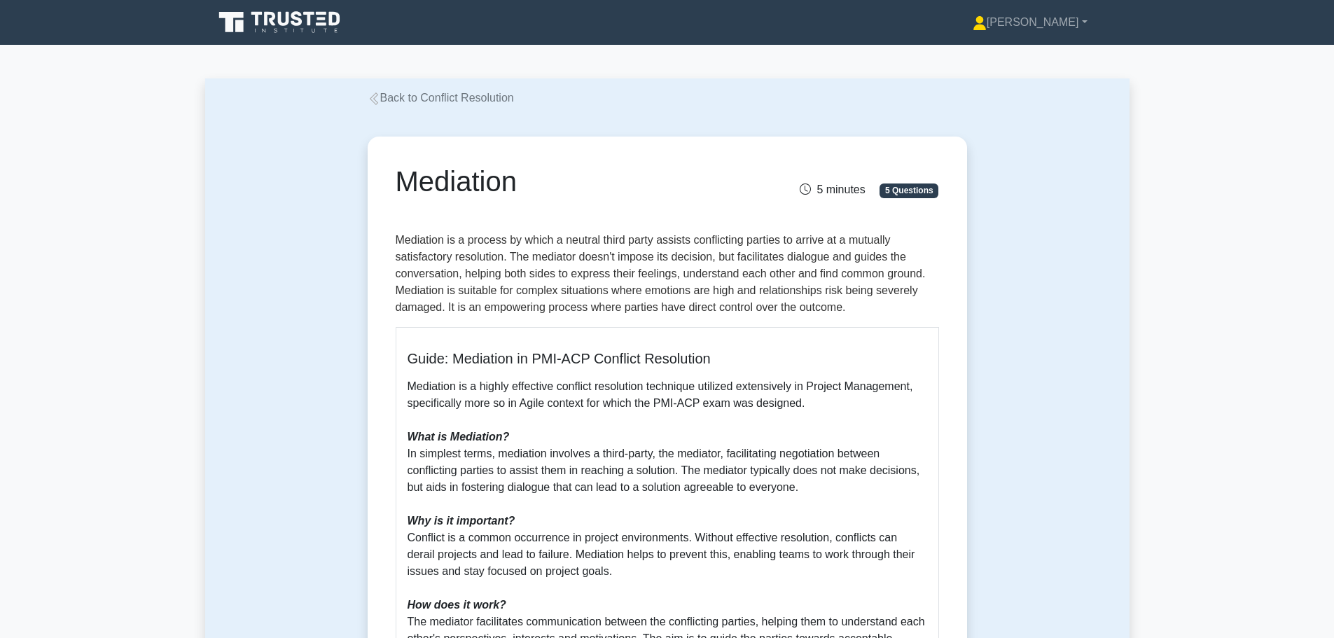
click at [527, 254] on p "Mediation is a process by which a neutral third party assists conflicting parti…" at bounding box center [668, 274] width 544 height 84
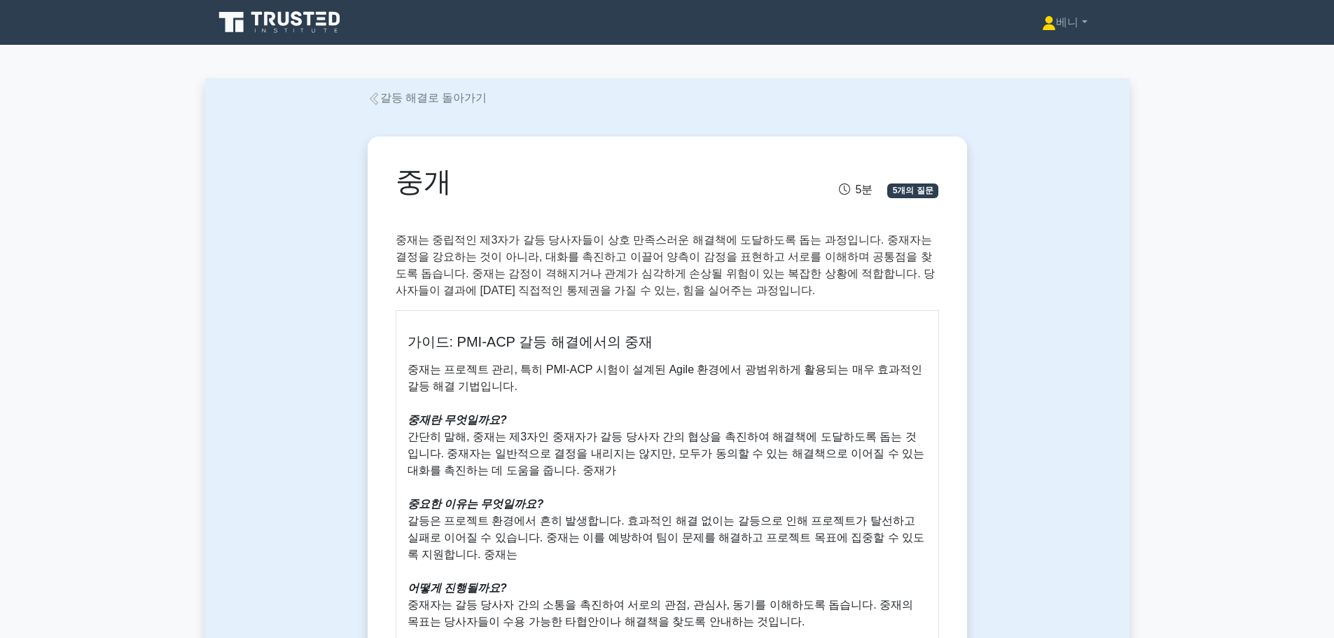
click at [662, 229] on div "중개 5분 5개의 질문 가이드: PMI-ACP 갈등 해결에서의 중재 중재는 프로젝트 관리, 특히 PMI-ACP 시험이 설계된 Agile 환경에…" at bounding box center [667, 551] width 588 height 819
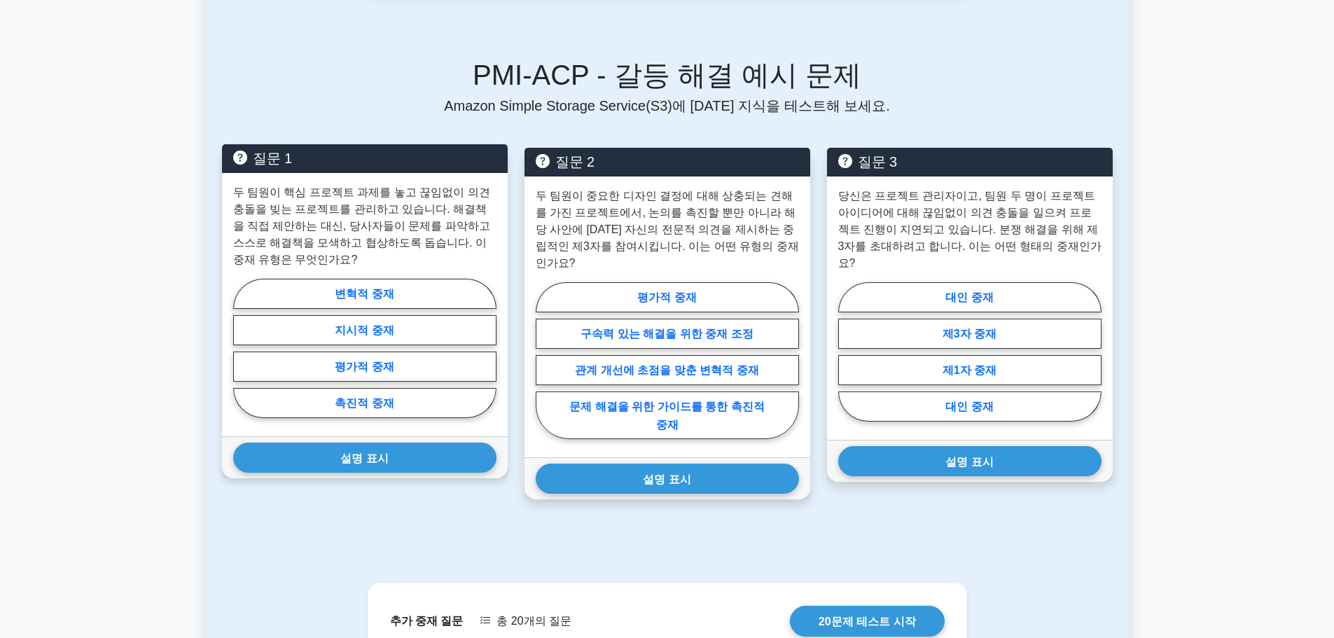
scroll to position [981, 0]
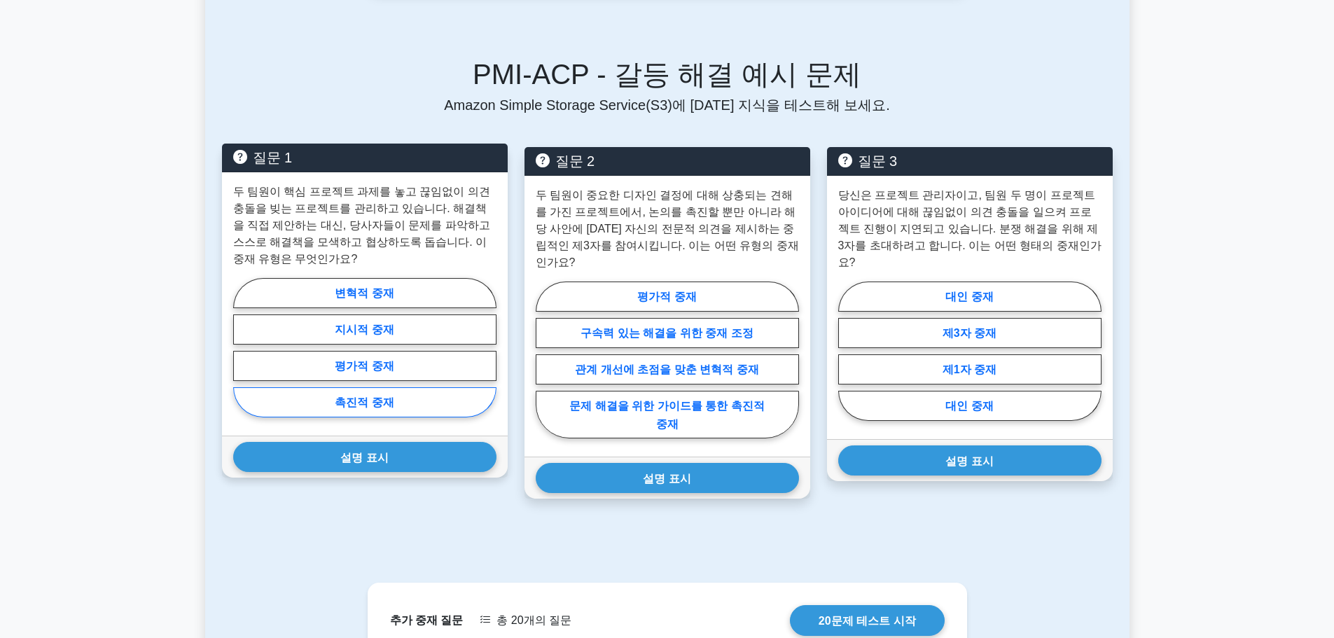
click at [365, 408] on font "촉진적 중재" at bounding box center [364, 402] width 59 height 12
click at [242, 356] on input "촉진적 중재" at bounding box center [237, 351] width 9 height 9
radio input "true"
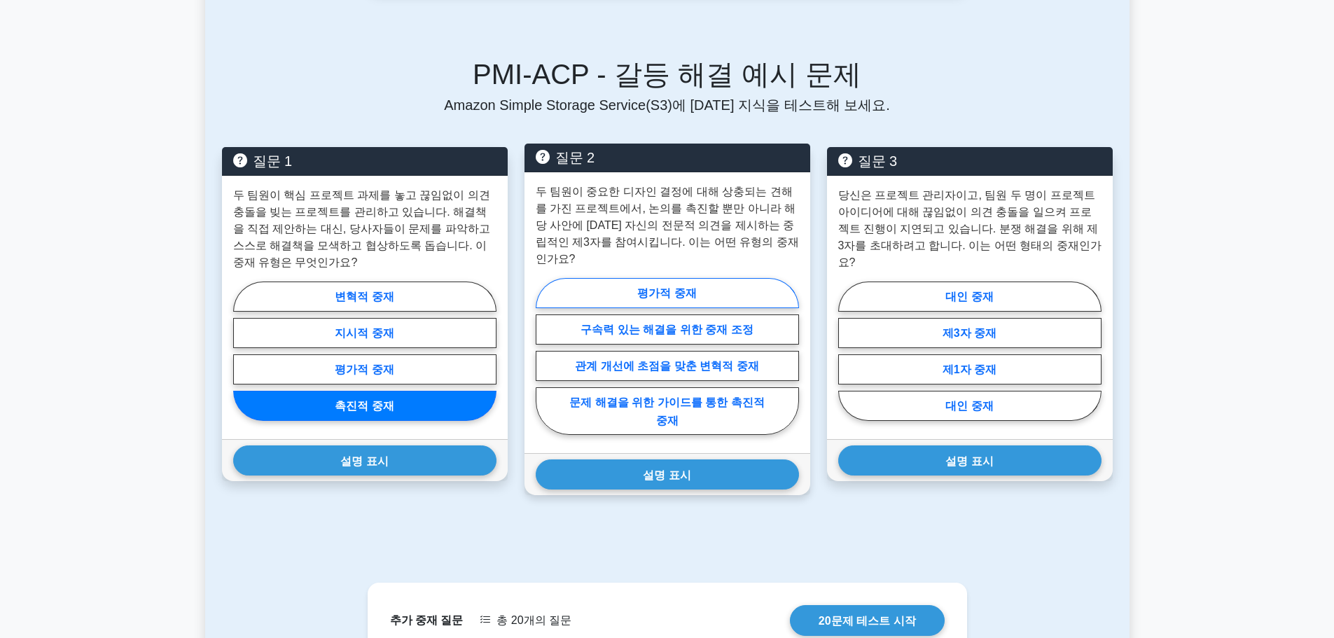
click at [669, 287] on font "평가적 중재" at bounding box center [666, 293] width 59 height 12
click at [545, 356] on input "평가적 중재" at bounding box center [540, 360] width 9 height 9
radio input "true"
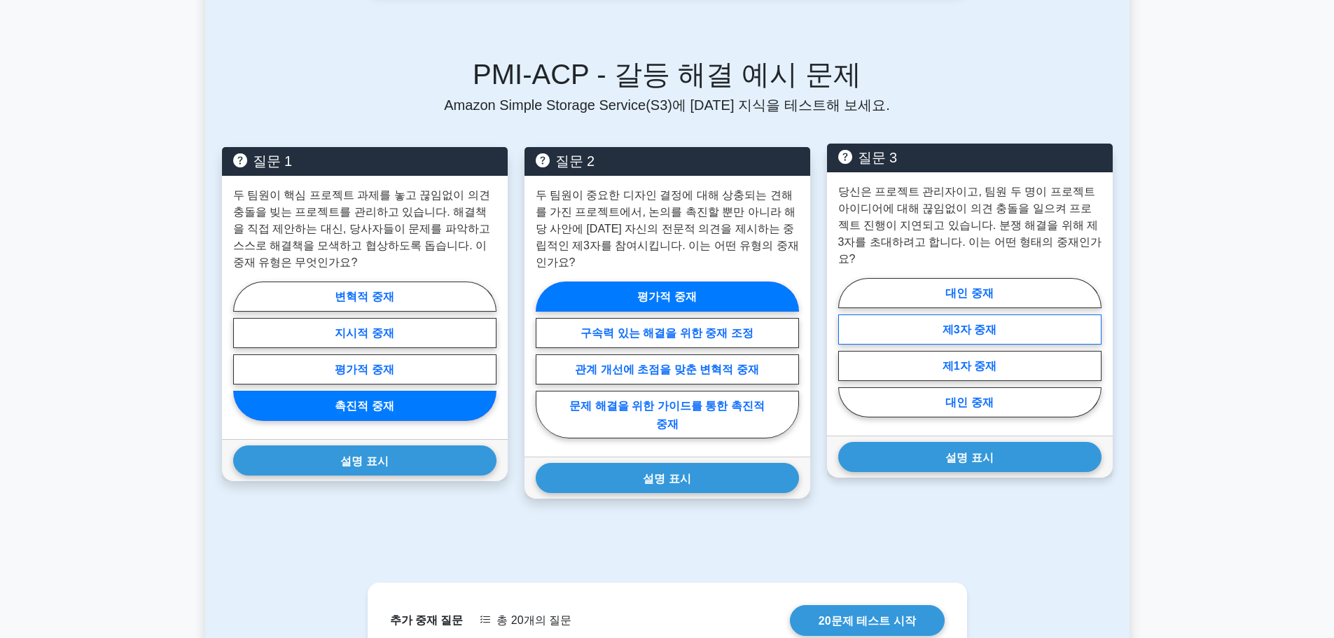
click at [948, 325] on font "제3자 중재" at bounding box center [970, 330] width 54 height 12
click at [848, 347] on input "제3자 중재" at bounding box center [842, 351] width 9 height 9
radio input "true"
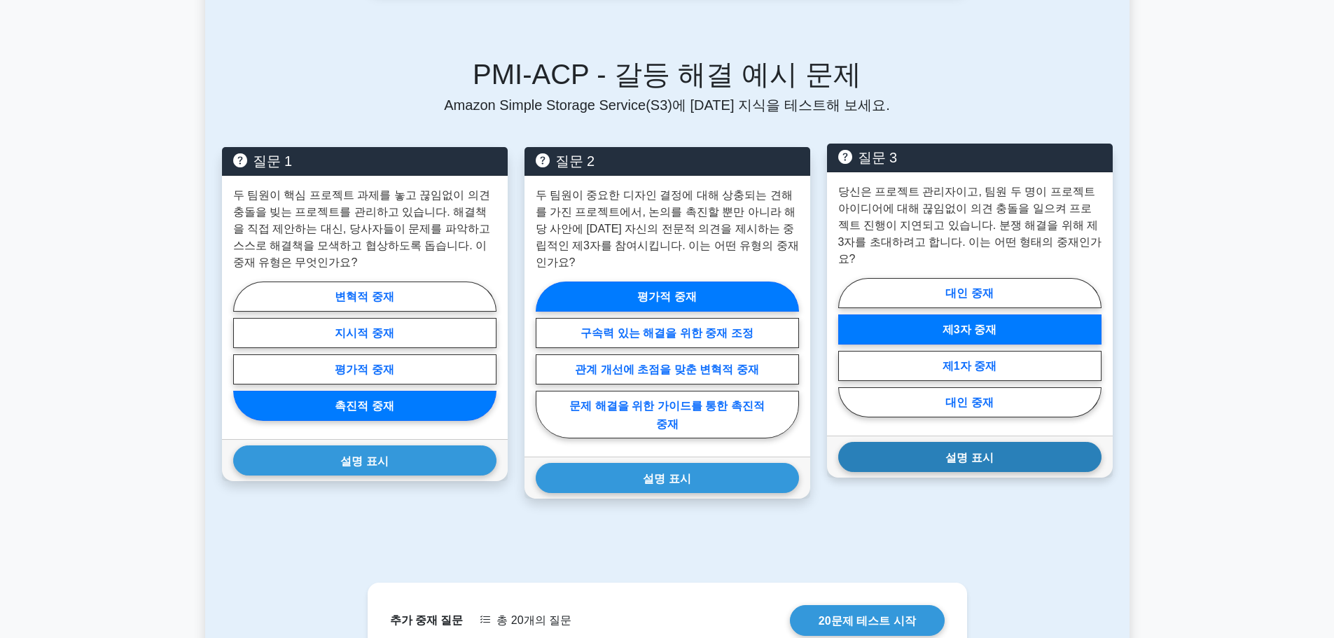
click at [956, 457] on font "설명 표시" at bounding box center [970, 457] width 48 height 12
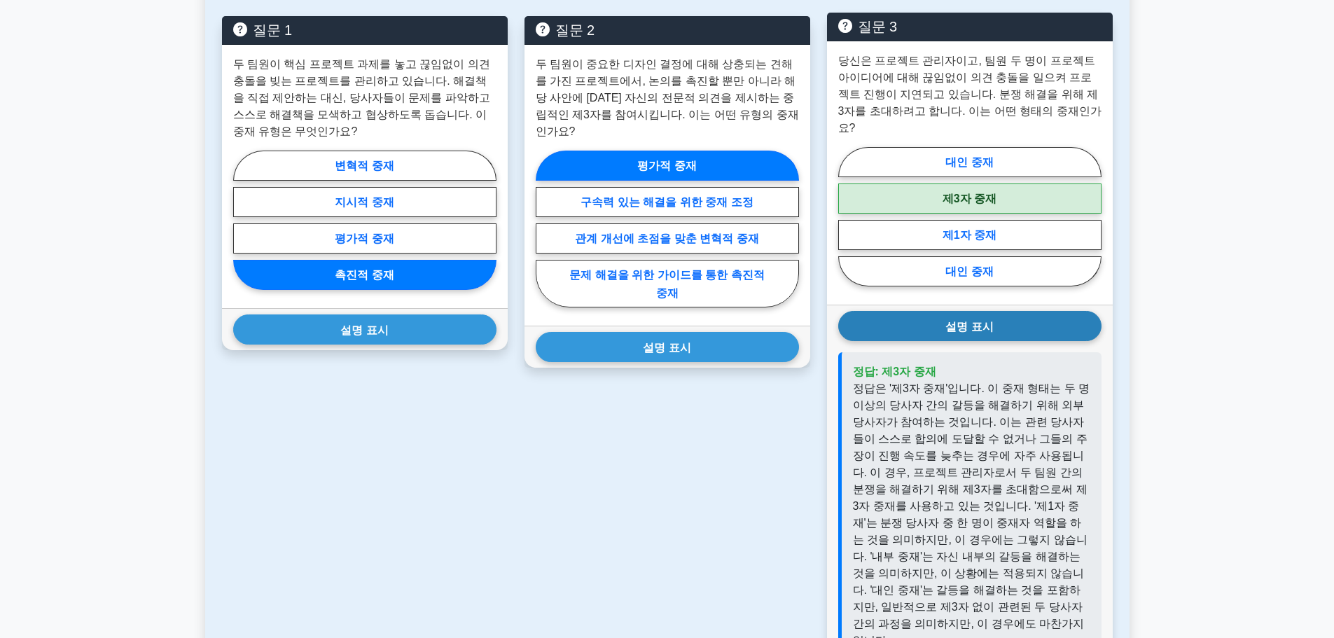
scroll to position [1191, 0]
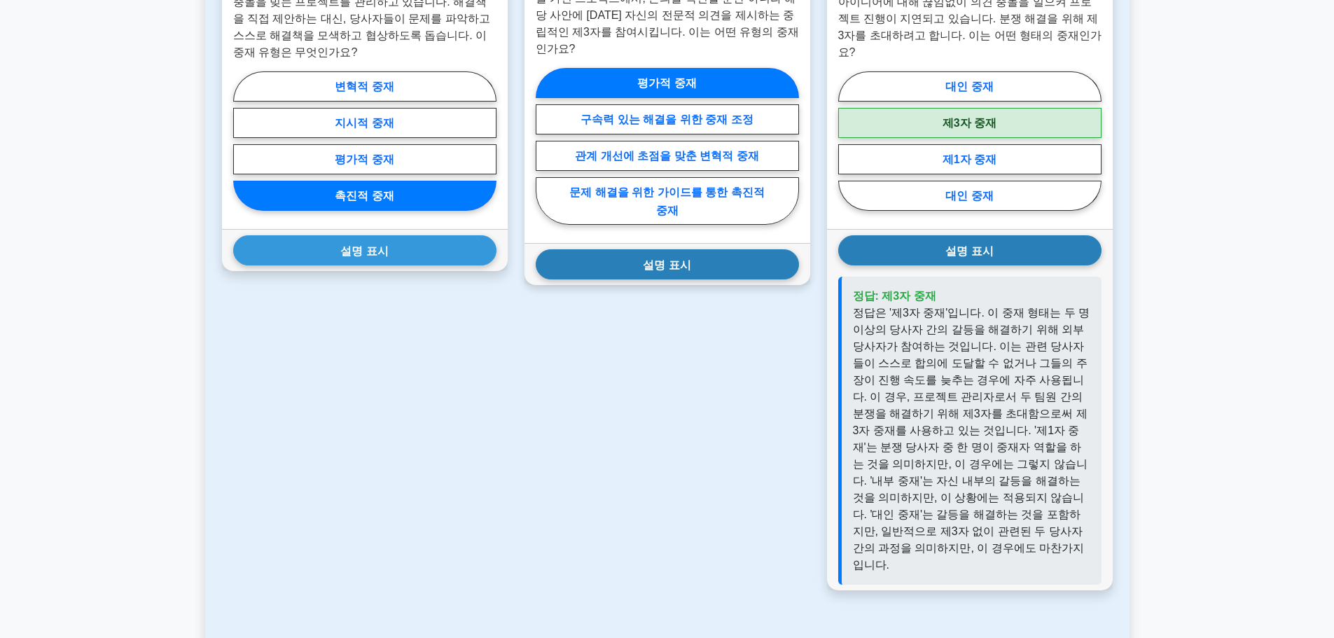
click at [685, 258] on font "설명 표시" at bounding box center [667, 264] width 48 height 12
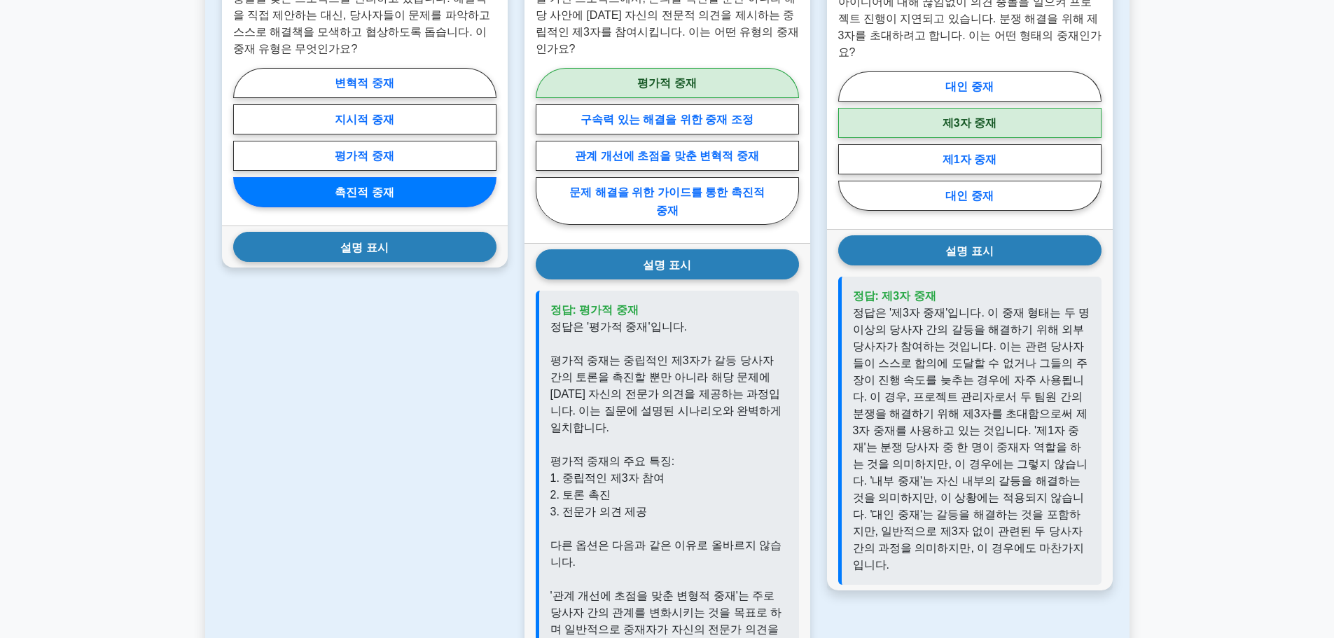
click at [453, 261] on button "설명 표시" at bounding box center [364, 247] width 263 height 30
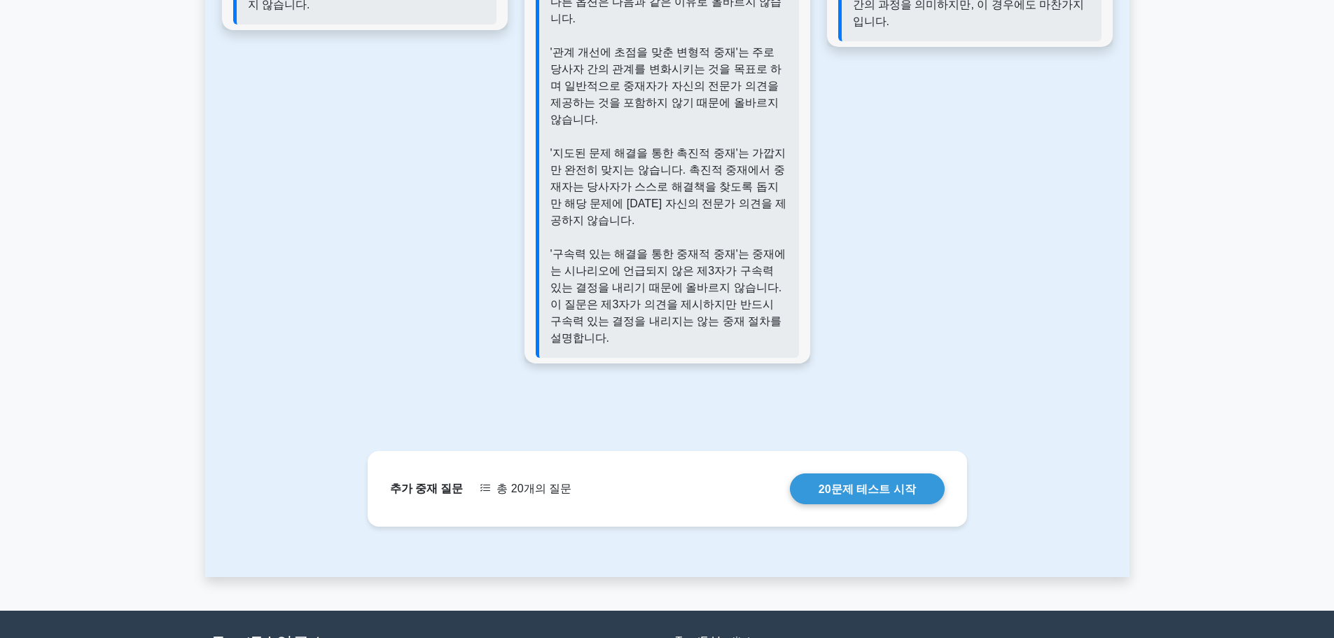
scroll to position [1751, 0]
